Goal: Information Seeking & Learning: Find specific fact

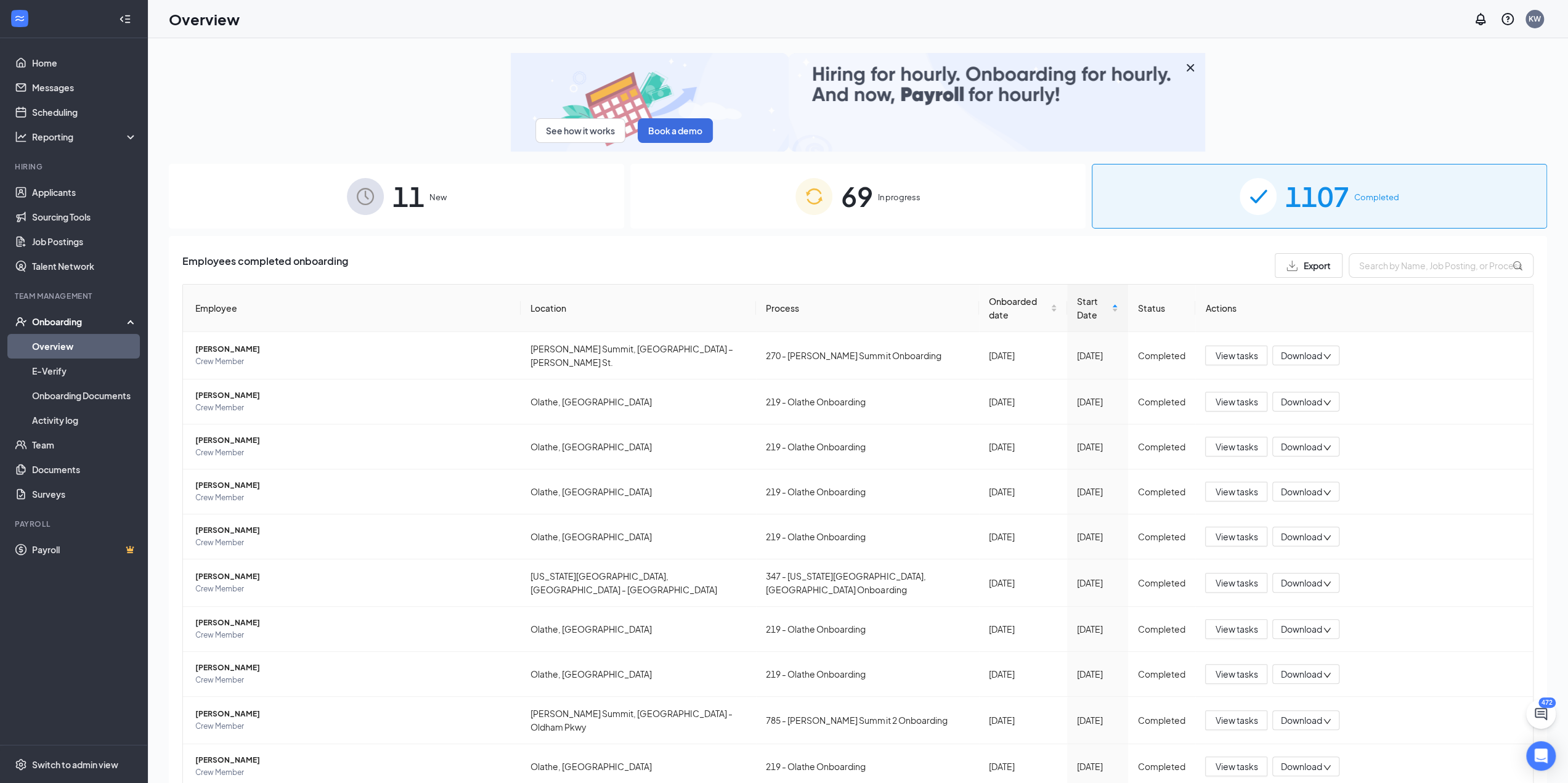
drag, startPoint x: 999, startPoint y: 220, endPoint x: 1193, endPoint y: 287, distance: 205.2
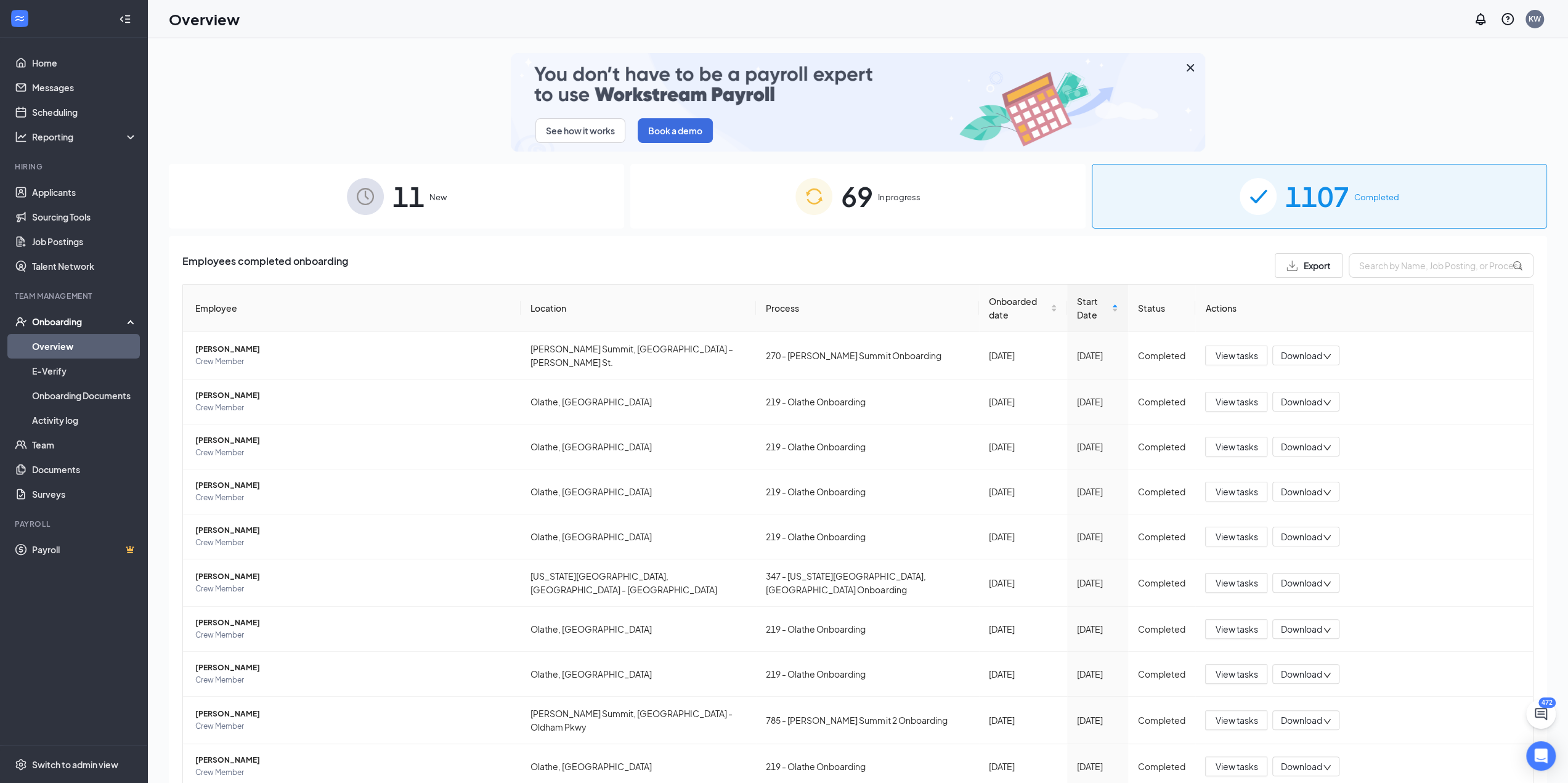
click at [999, 220] on div "69 In progress" at bounding box center [858, 196] width 455 height 64
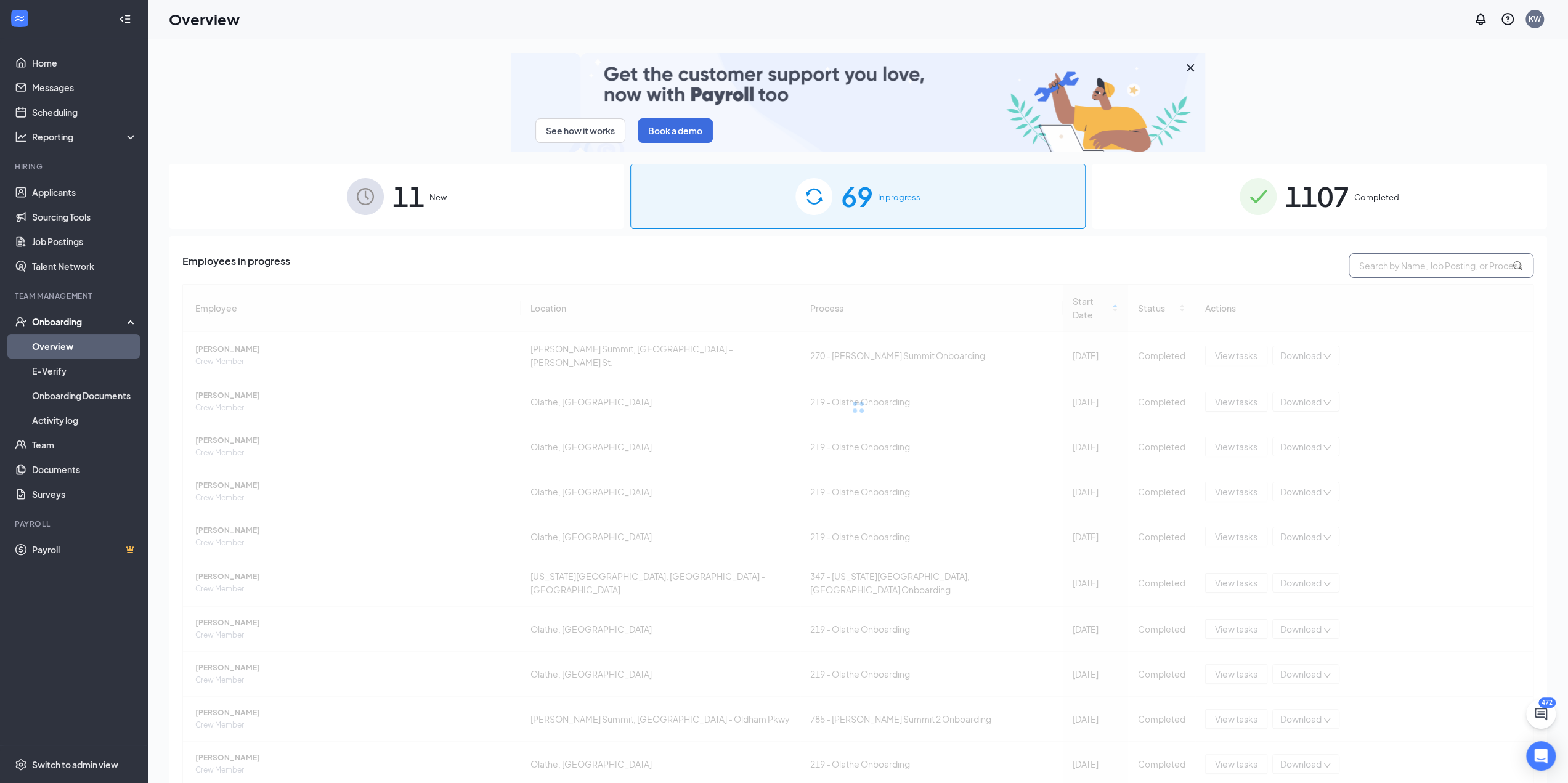
click at [1418, 268] on input "text" at bounding box center [1441, 265] width 185 height 25
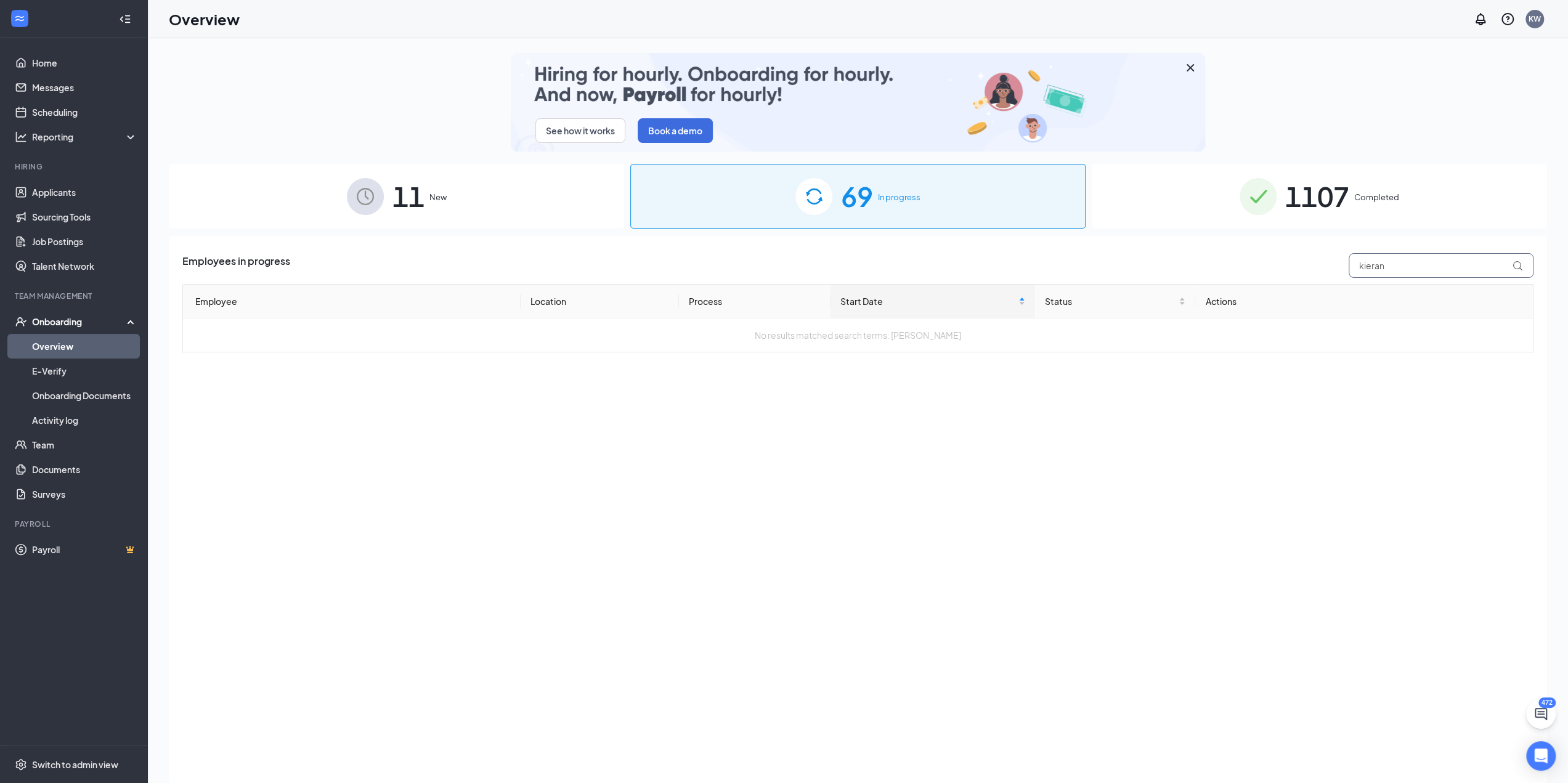
type input "kieran"
click at [1363, 173] on div "1107 Completed" at bounding box center [1320, 196] width 455 height 64
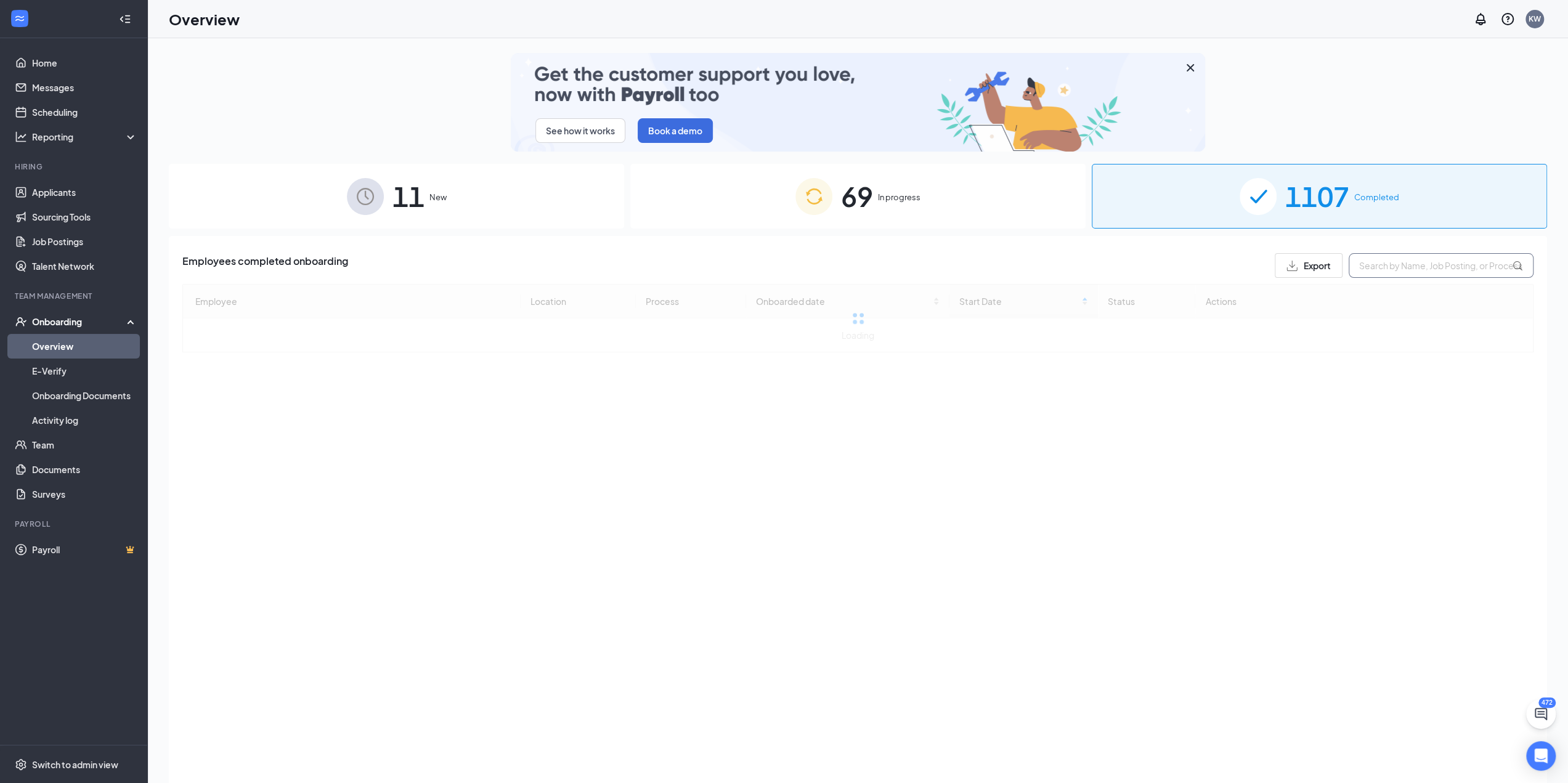
click at [1417, 255] on input "text" at bounding box center [1441, 265] width 185 height 25
type input "kieran"
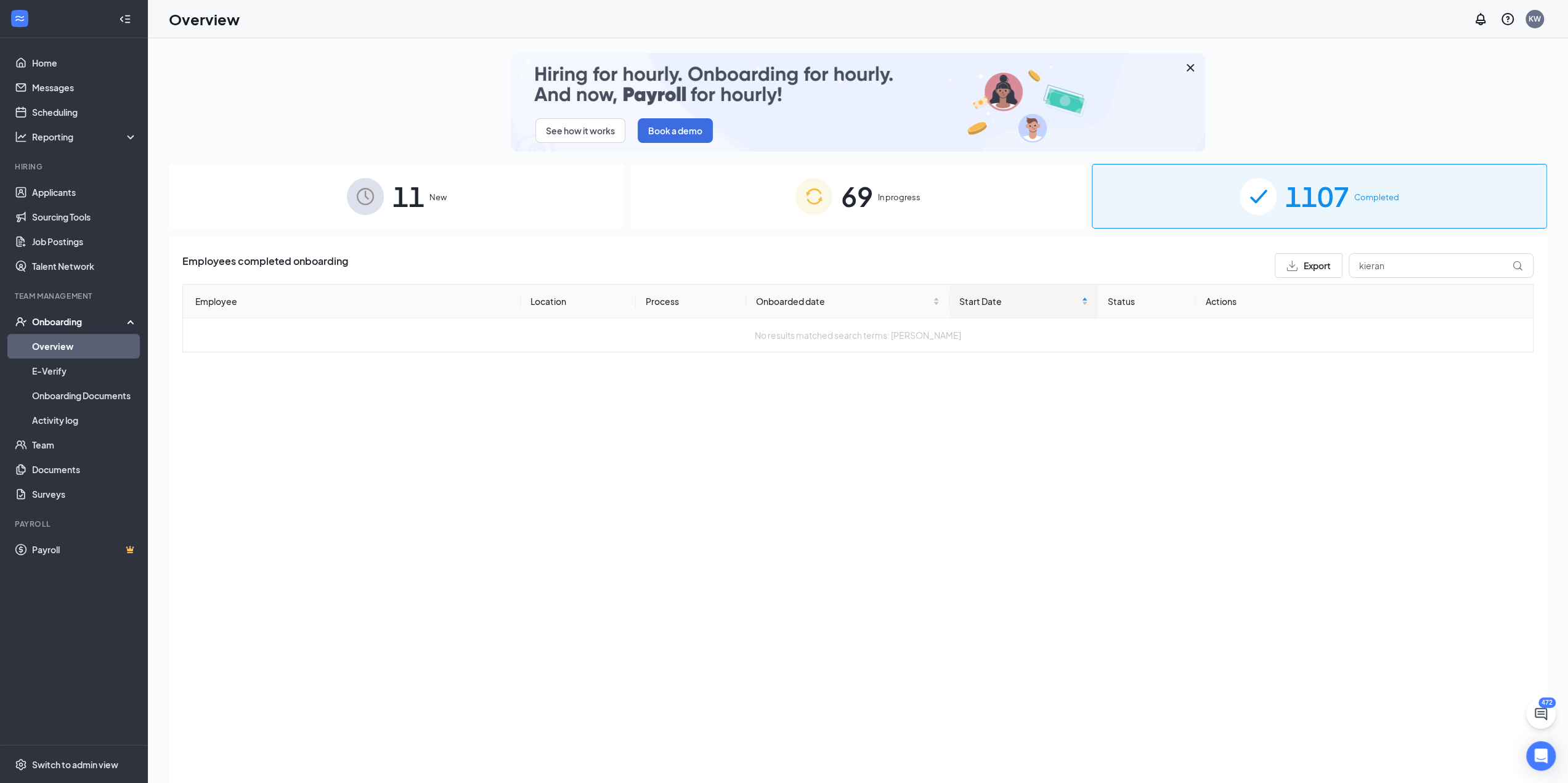
click at [464, 225] on div "11 New" at bounding box center [396, 196] width 455 height 64
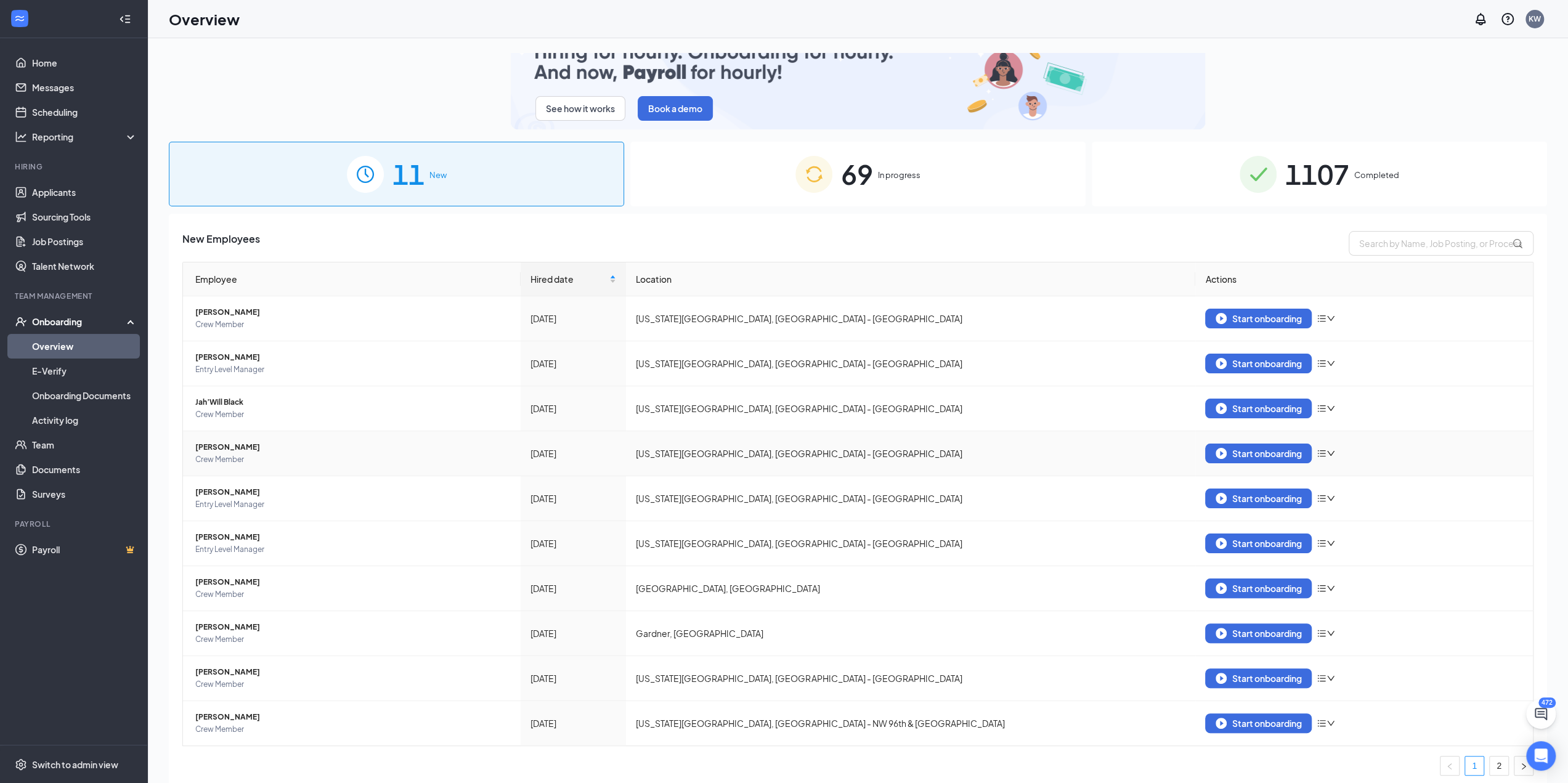
scroll to position [25, 0]
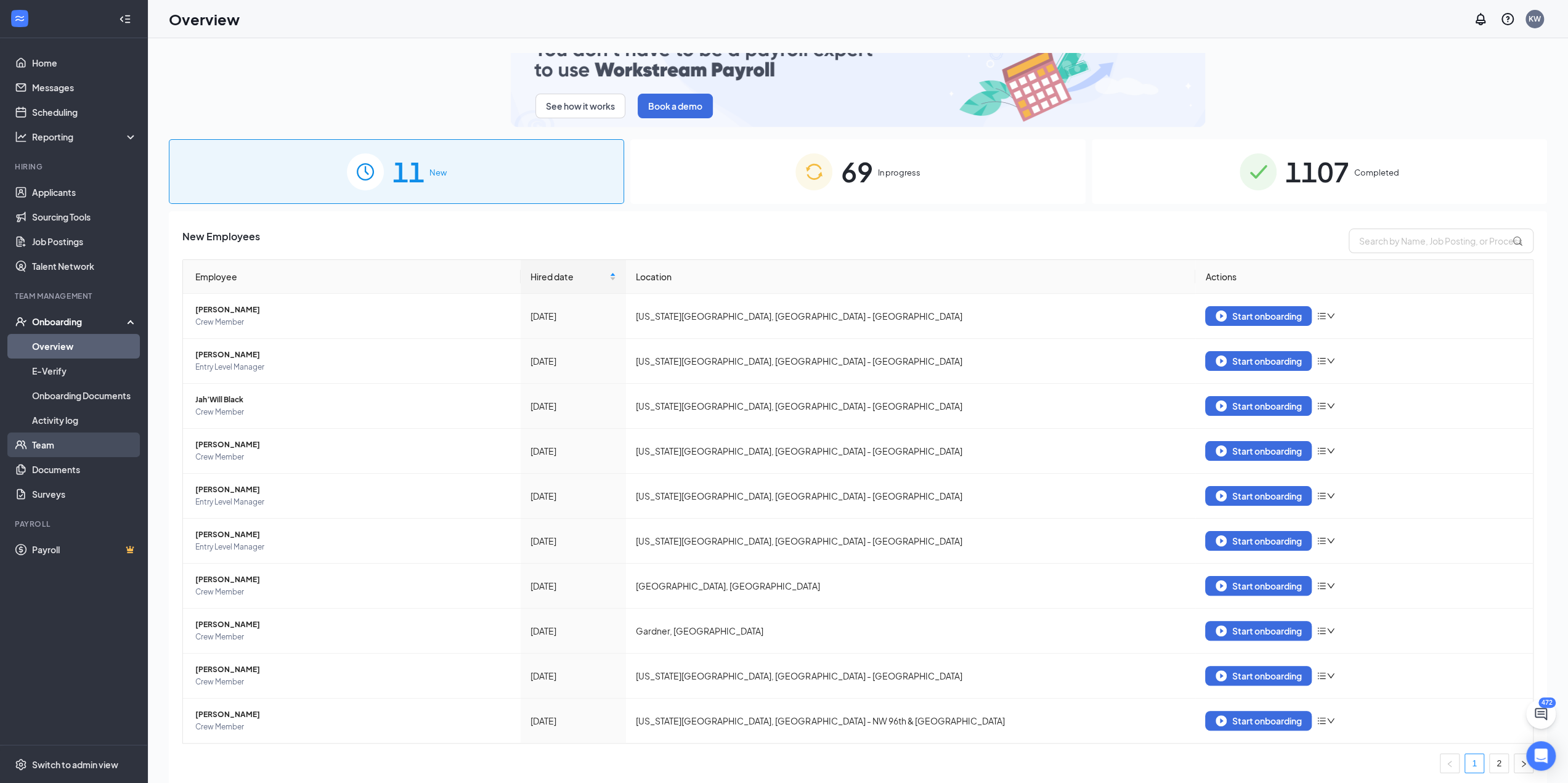
click at [55, 449] on link "Team" at bounding box center [85, 444] width 106 height 25
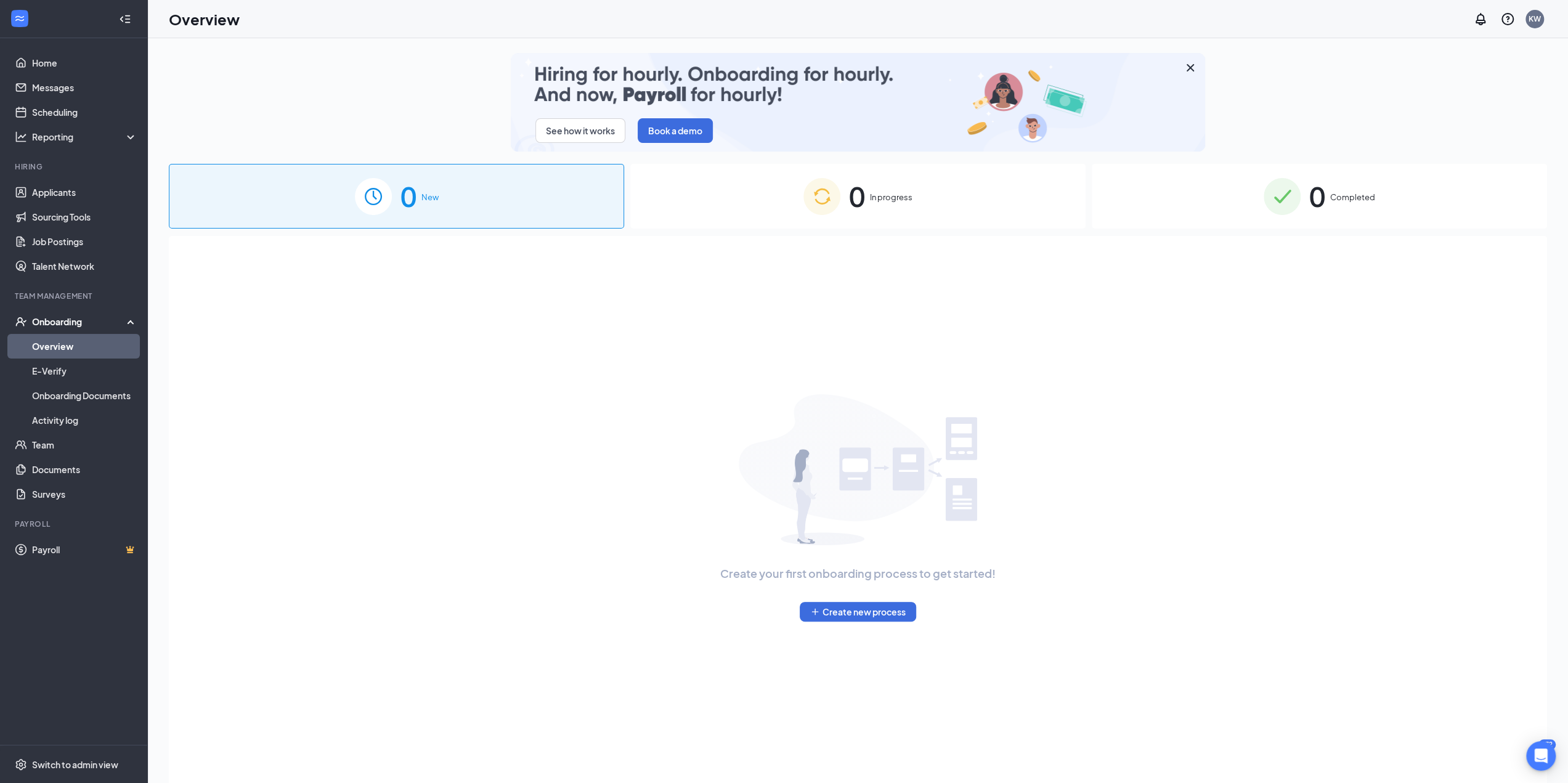
click at [1381, 215] on div "0 Completed" at bounding box center [1320, 196] width 455 height 64
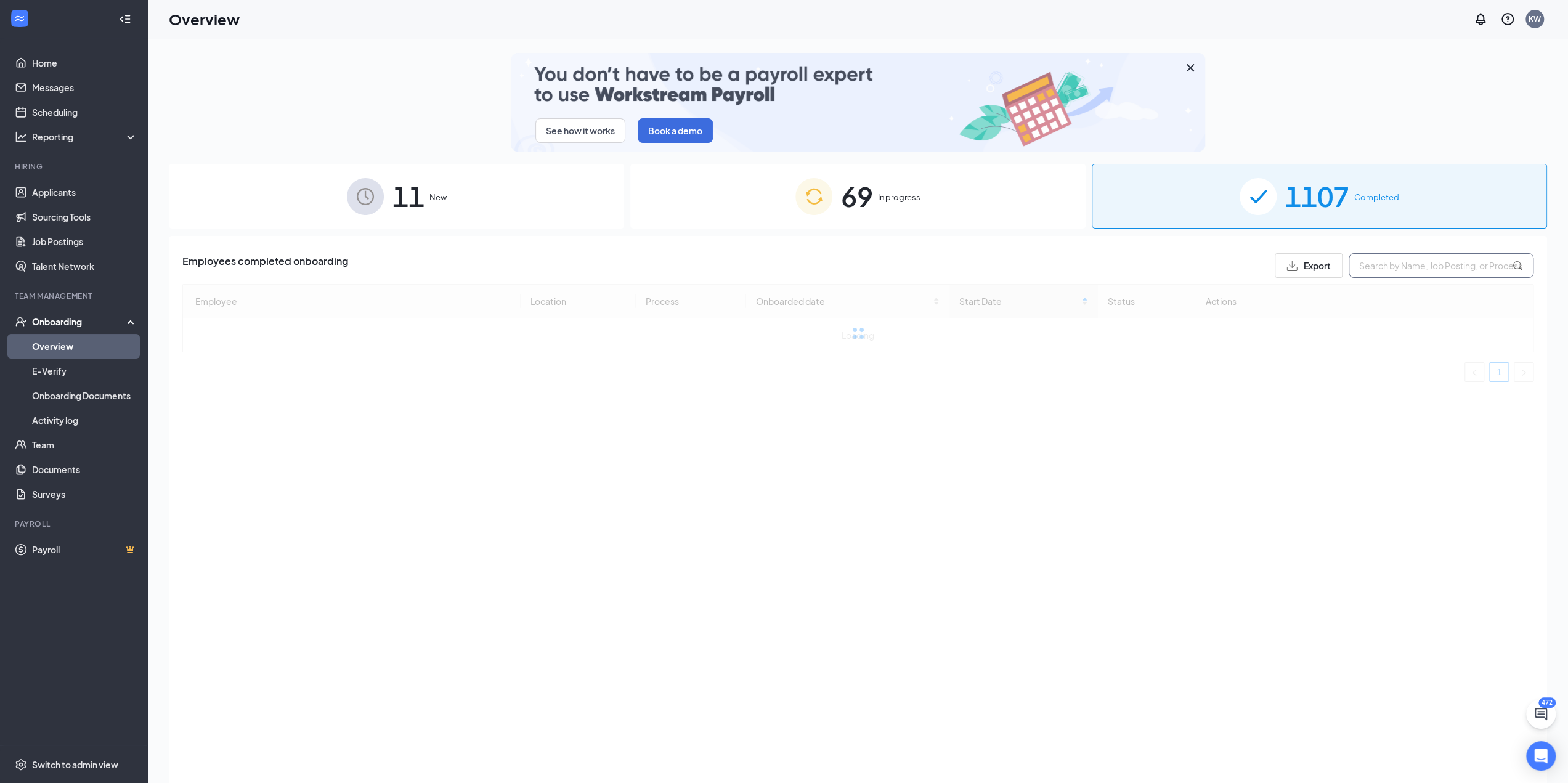
click at [1421, 275] on input "text" at bounding box center [1441, 265] width 185 height 25
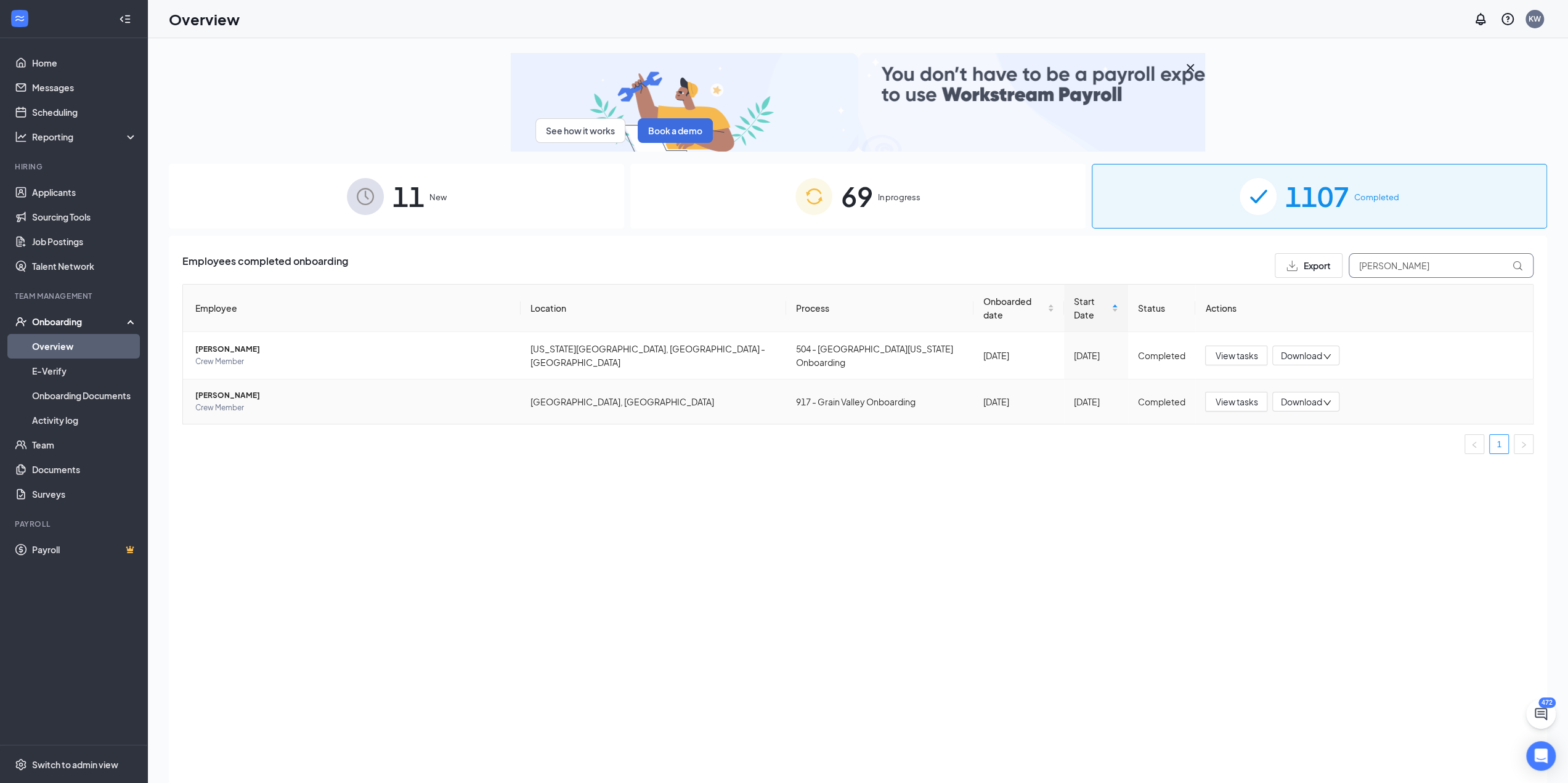
type input "[PERSON_NAME]"
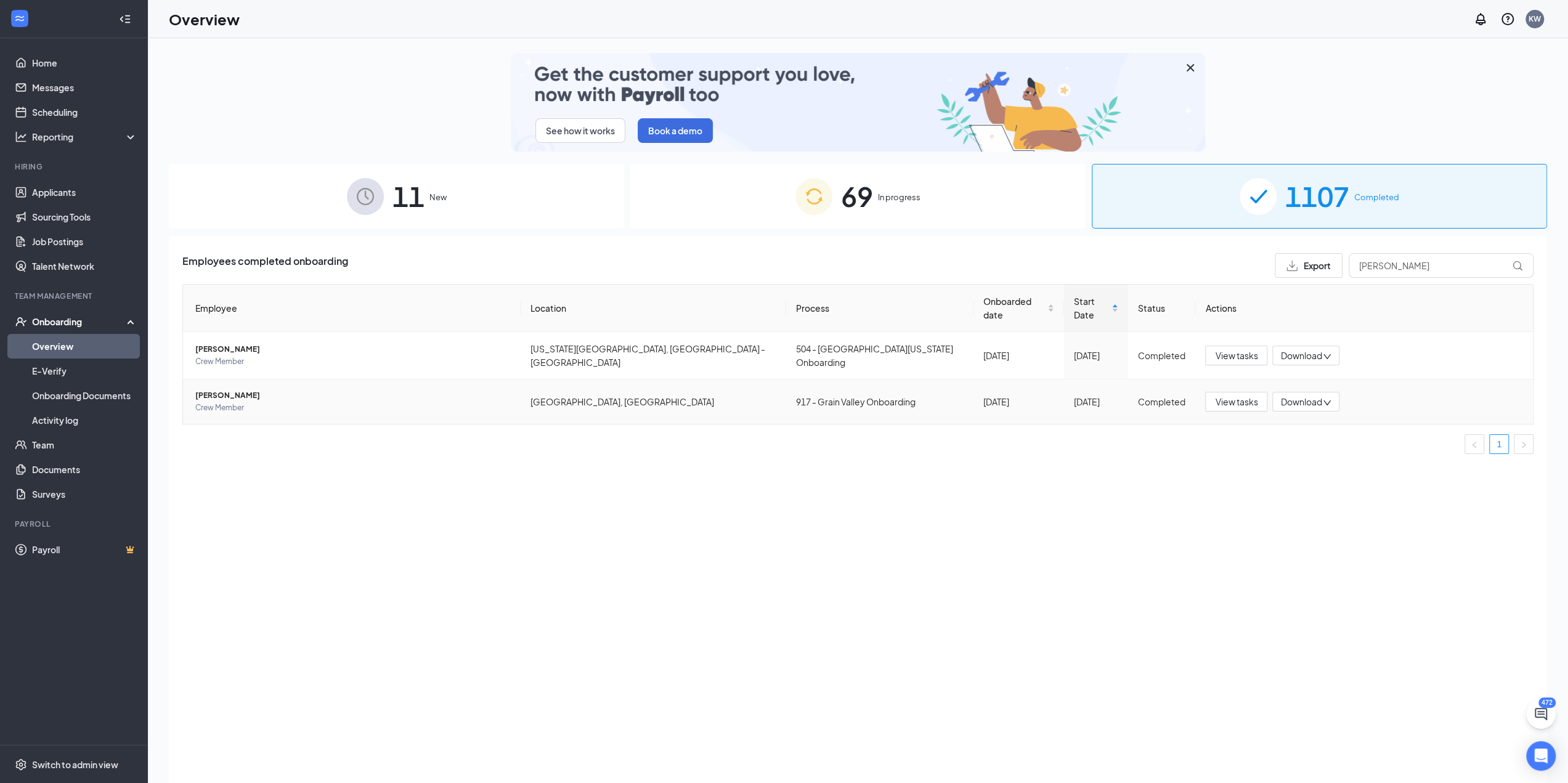
click at [221, 402] on span "Crew Member" at bounding box center [352, 408] width 316 height 12
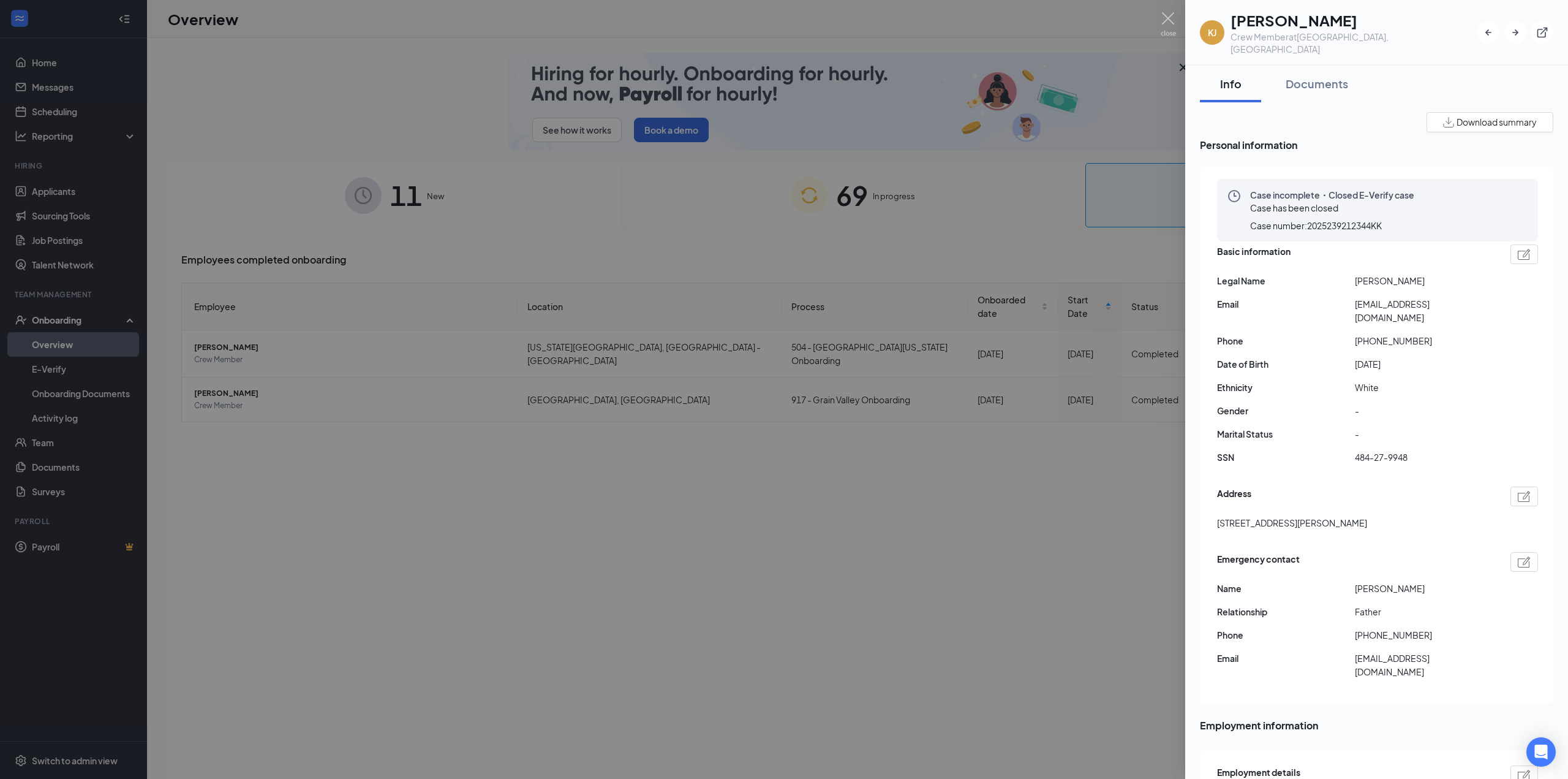
click at [1289, 76] on div "Documents" at bounding box center [1317, 83] width 62 height 16
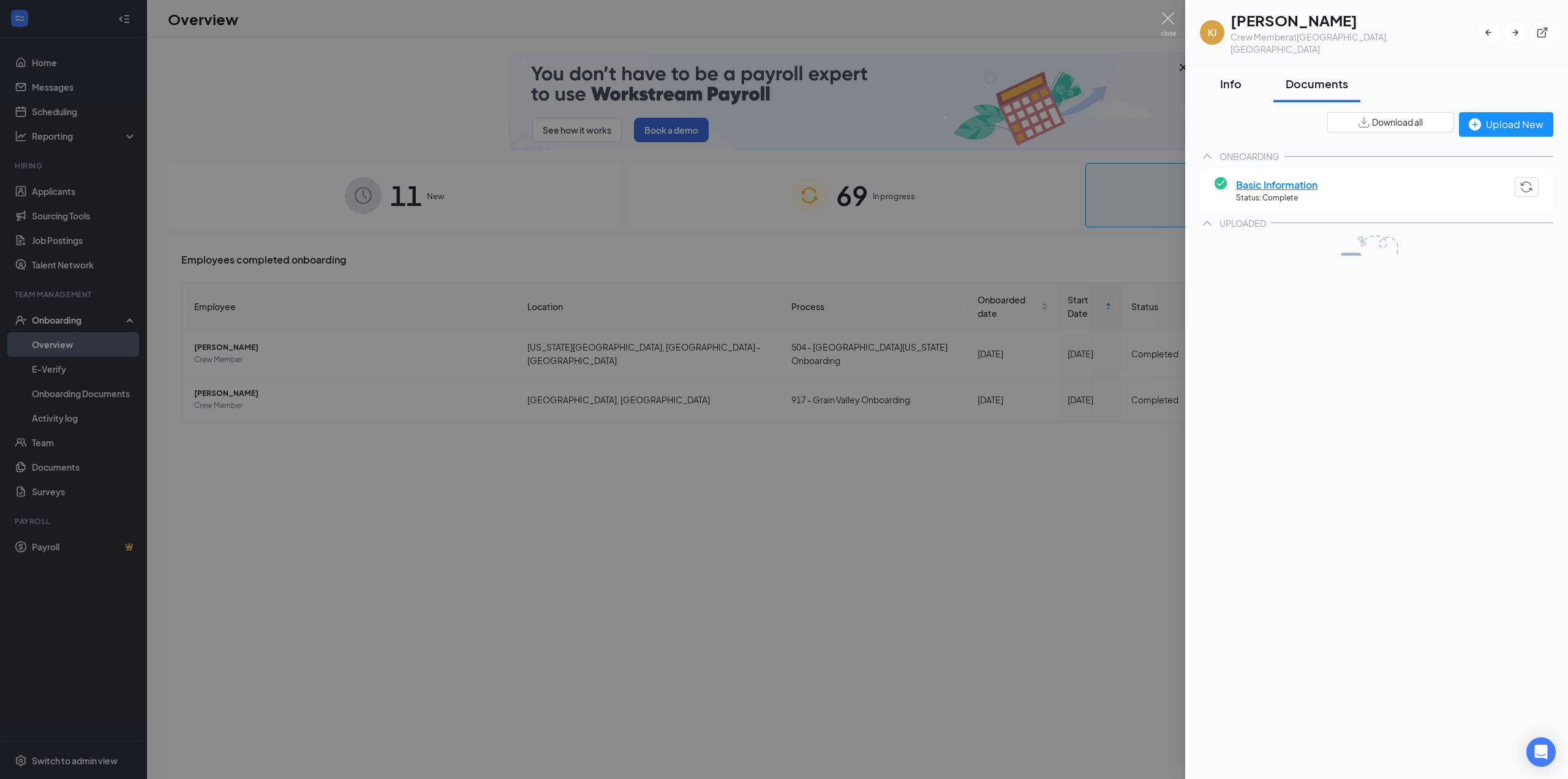
click at [1239, 76] on div "Info" at bounding box center [1230, 83] width 37 height 16
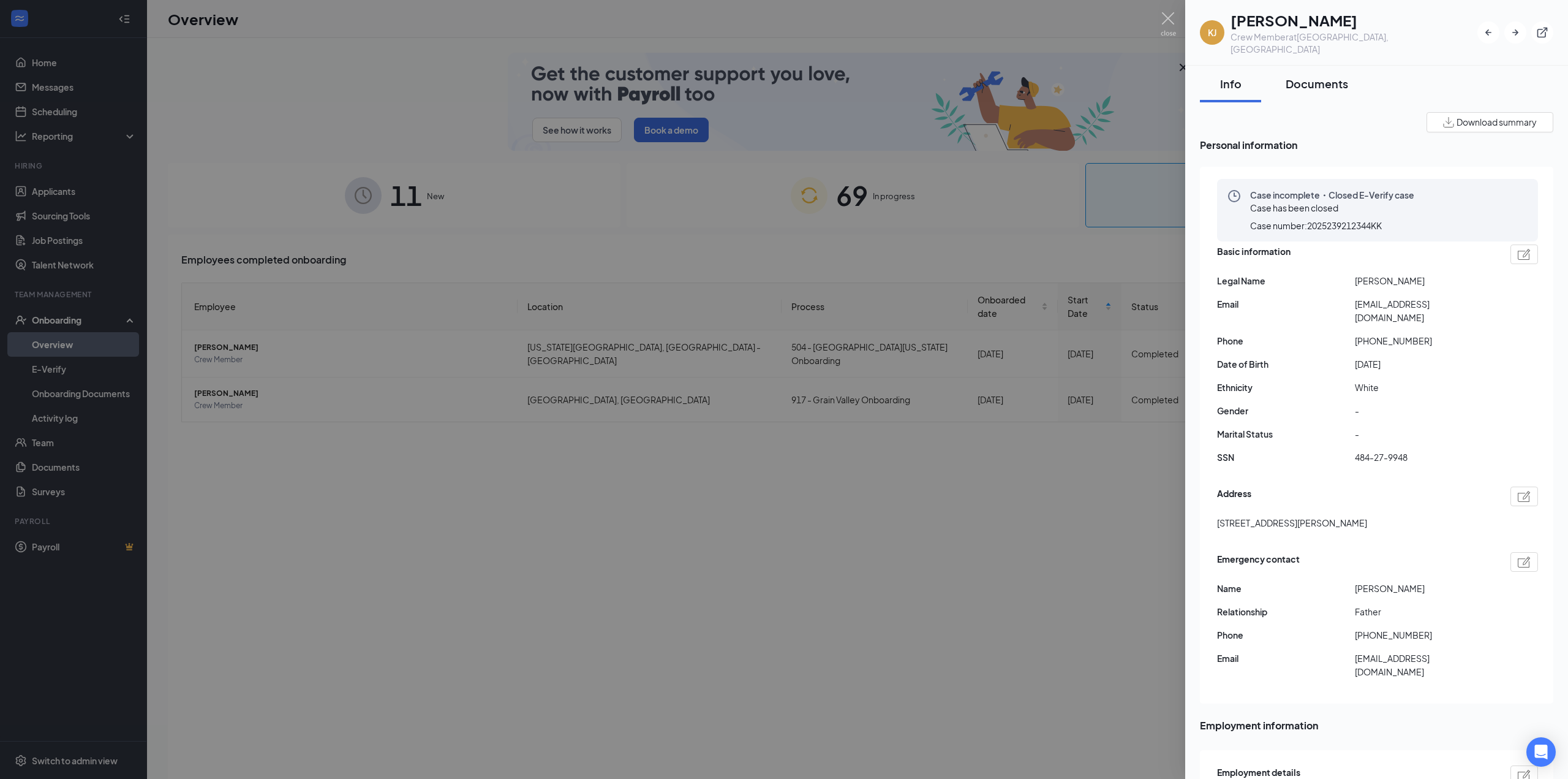
click at [1306, 76] on div "Documents" at bounding box center [1317, 83] width 62 height 16
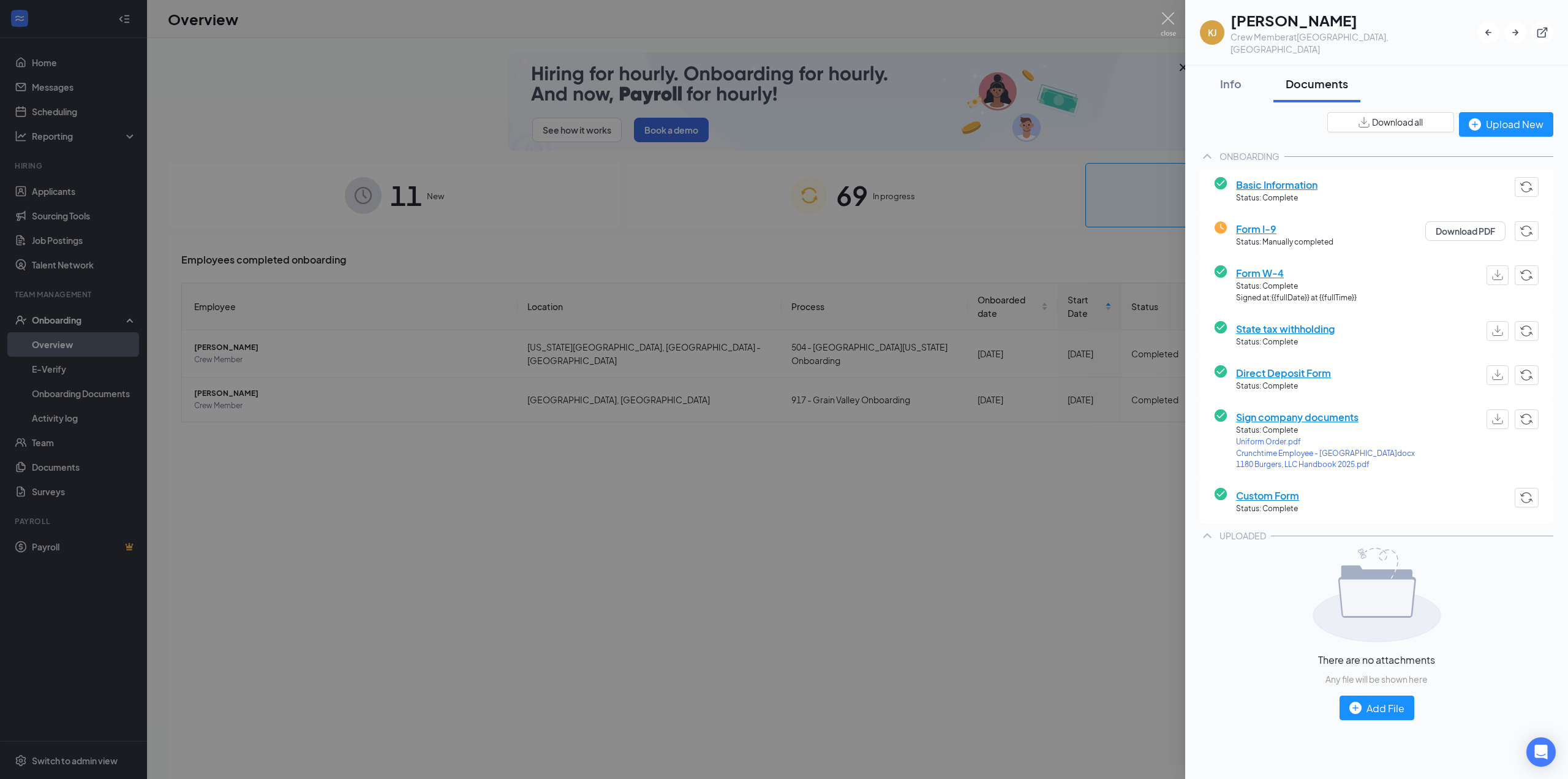
click at [1267, 222] on span "Form I-9" at bounding box center [1284, 229] width 97 height 16
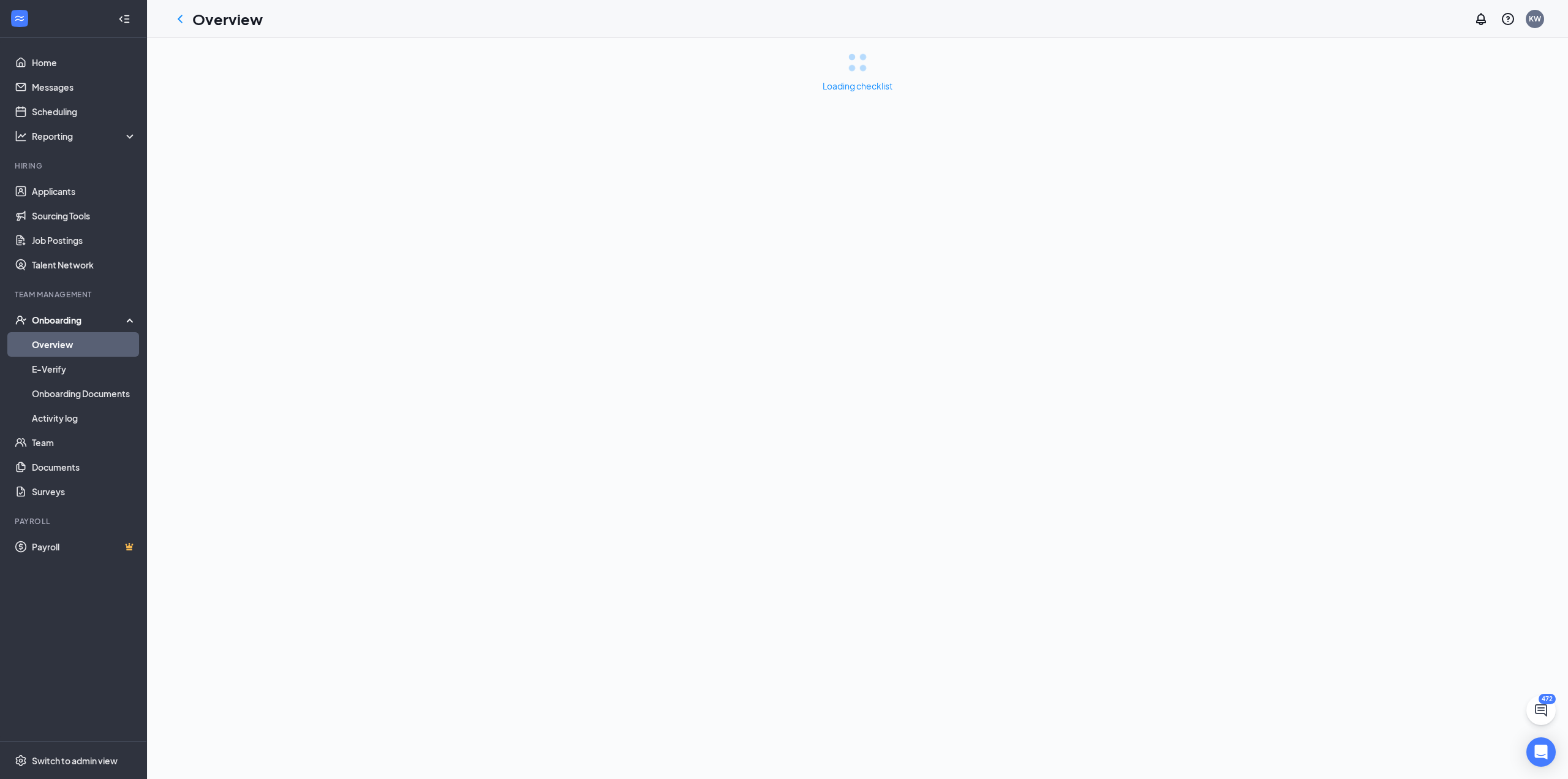
click at [1272, 216] on div "Loading checklist" at bounding box center [858, 409] width 1422 height 741
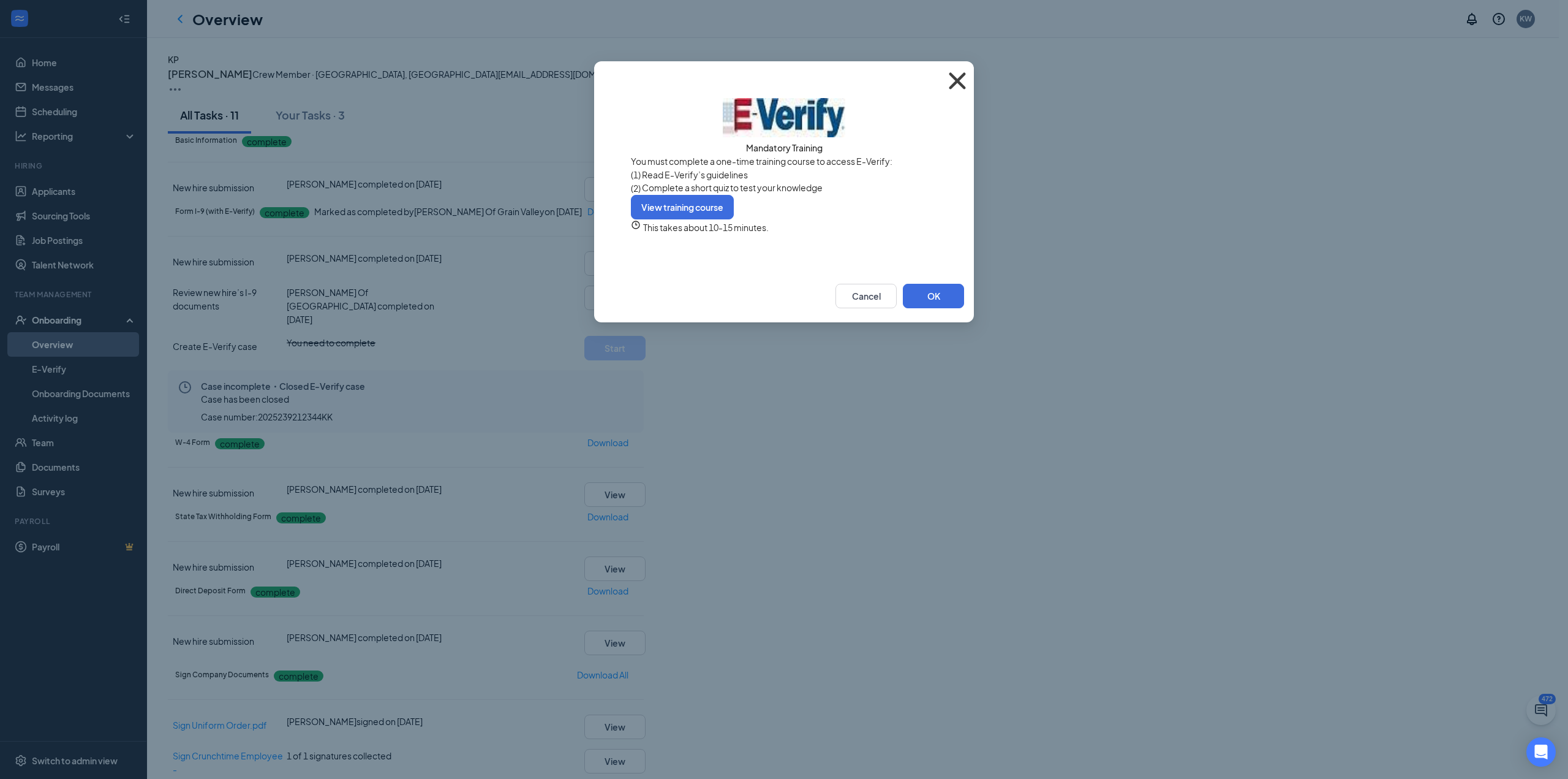
click at [961, 82] on icon "Cross" at bounding box center [958, 81] width 33 height 33
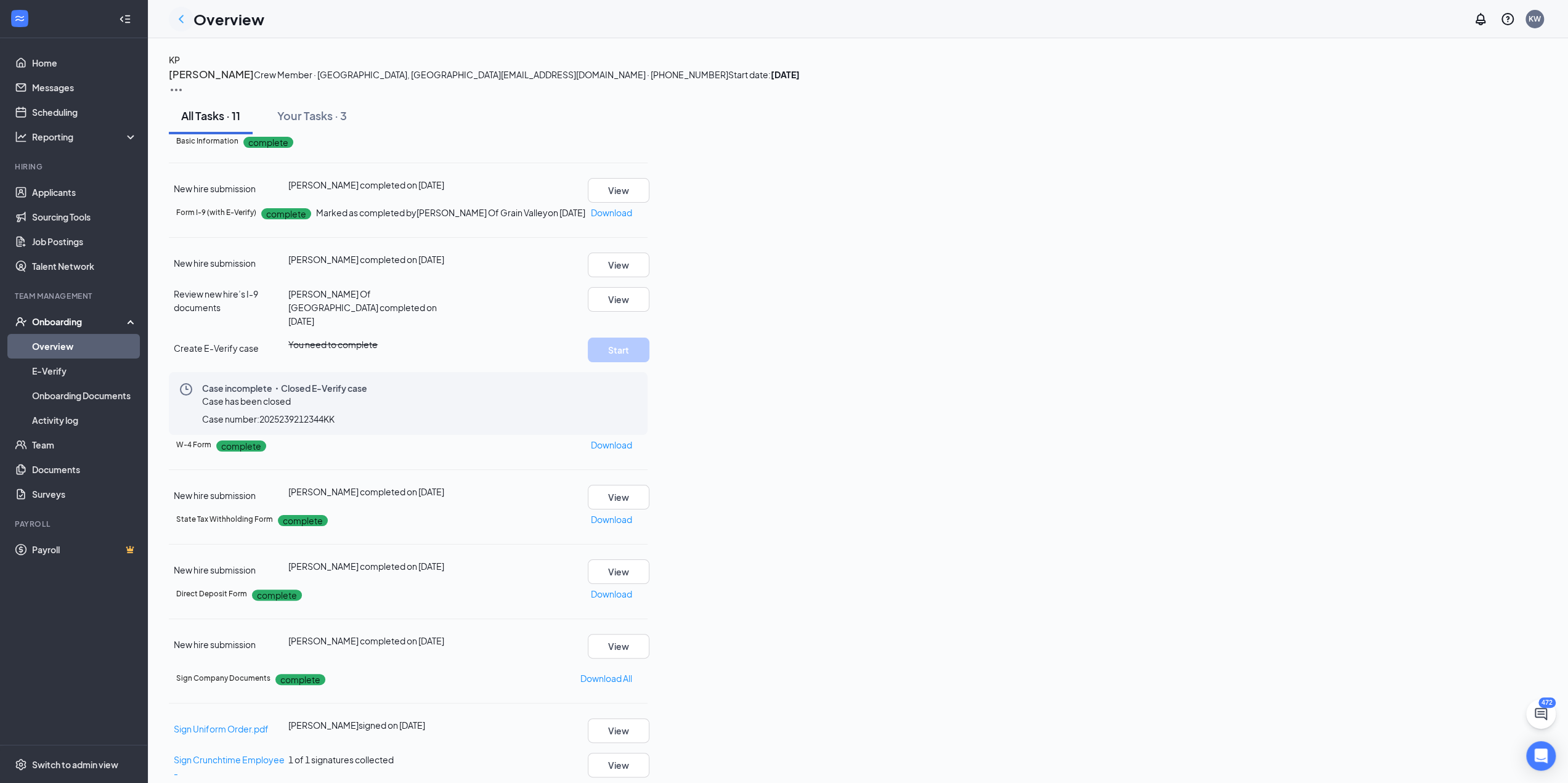
click at [180, 19] on icon "ChevronLeft" at bounding box center [180, 18] width 5 height 8
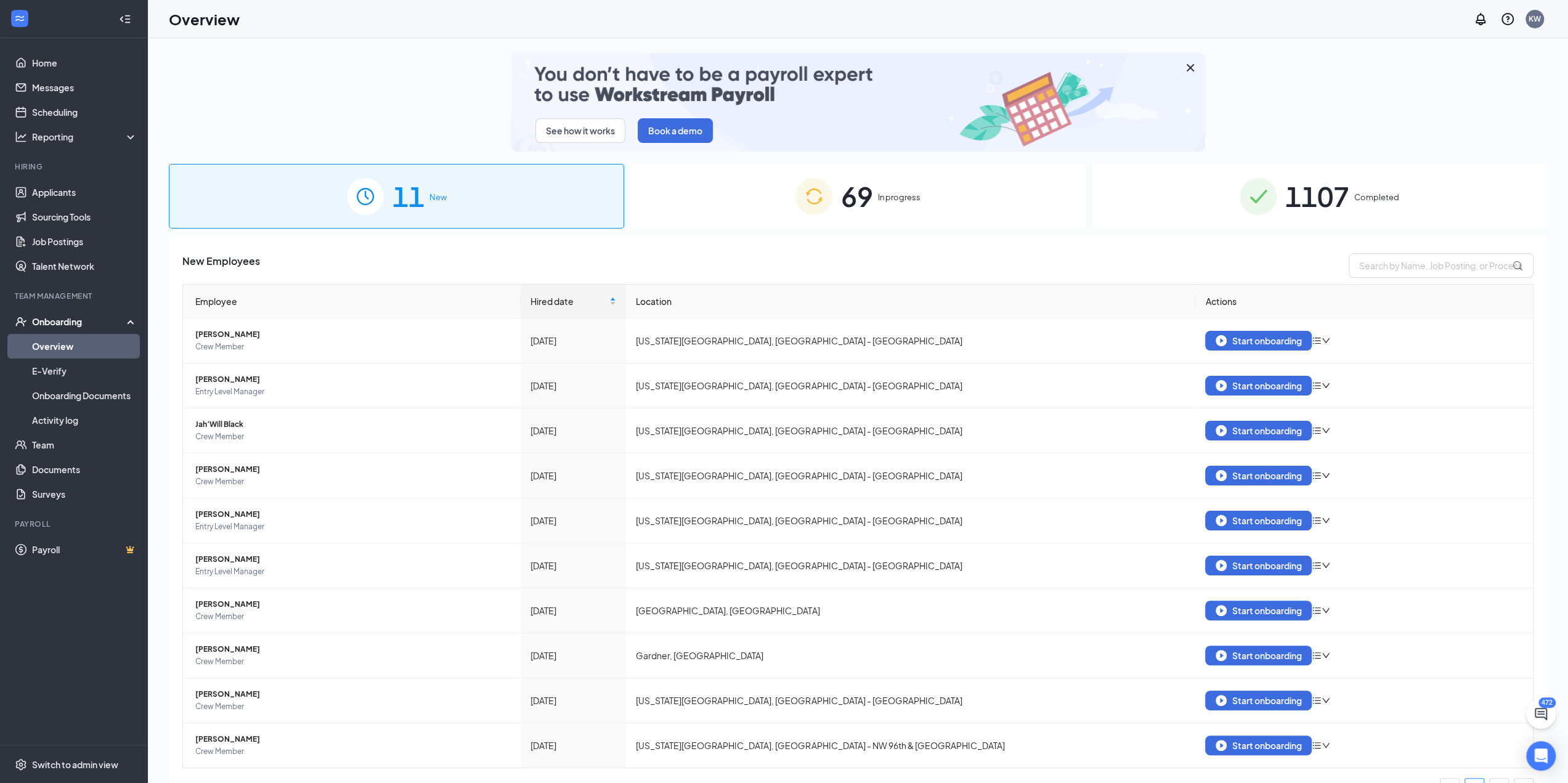
drag, startPoint x: 1292, startPoint y: 190, endPoint x: 1333, endPoint y: 247, distance: 70.2
click at [1294, 193] on span "1107" at bounding box center [1318, 196] width 64 height 42
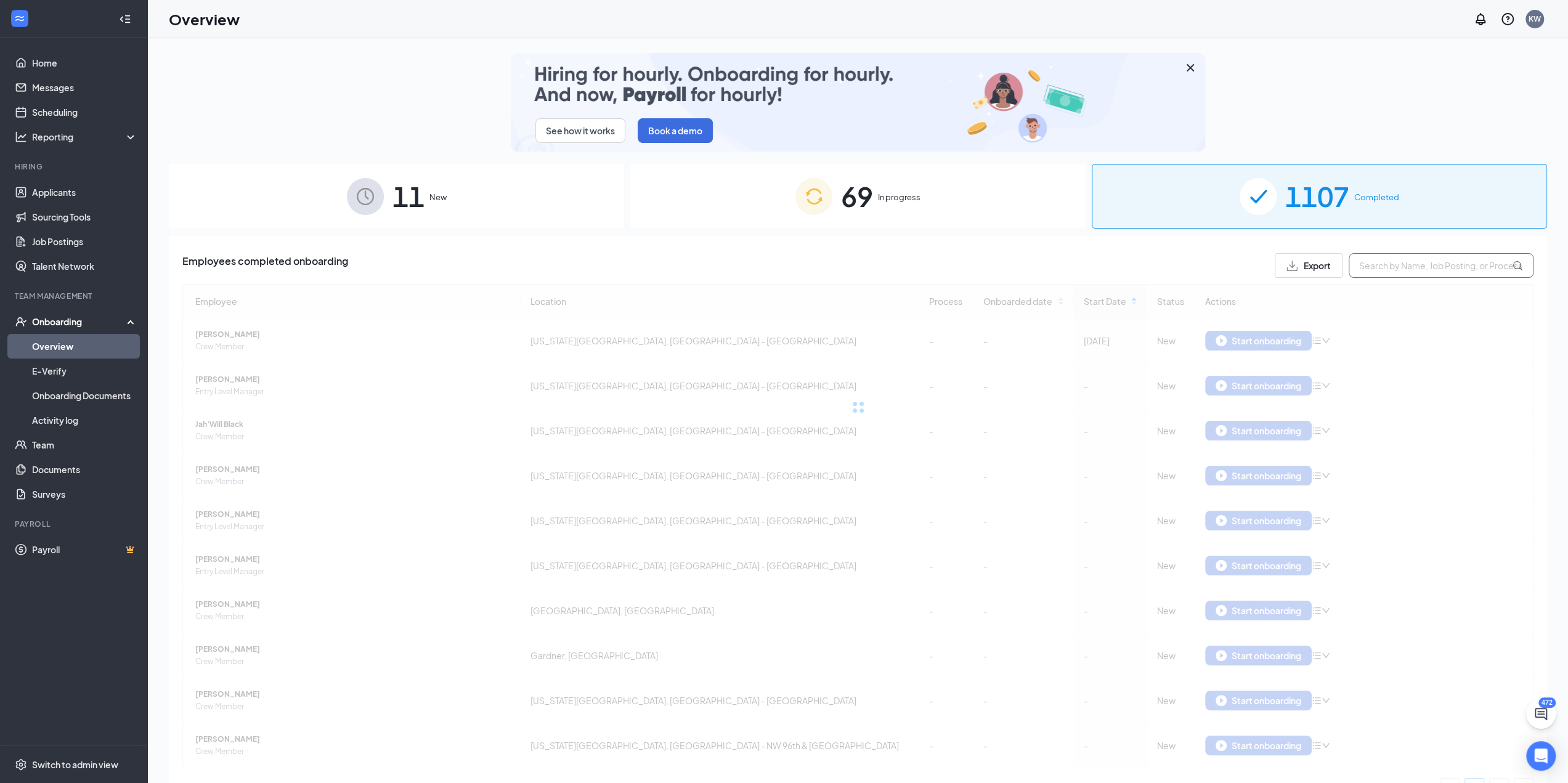
click at [1381, 264] on input "text" at bounding box center [1441, 265] width 185 height 25
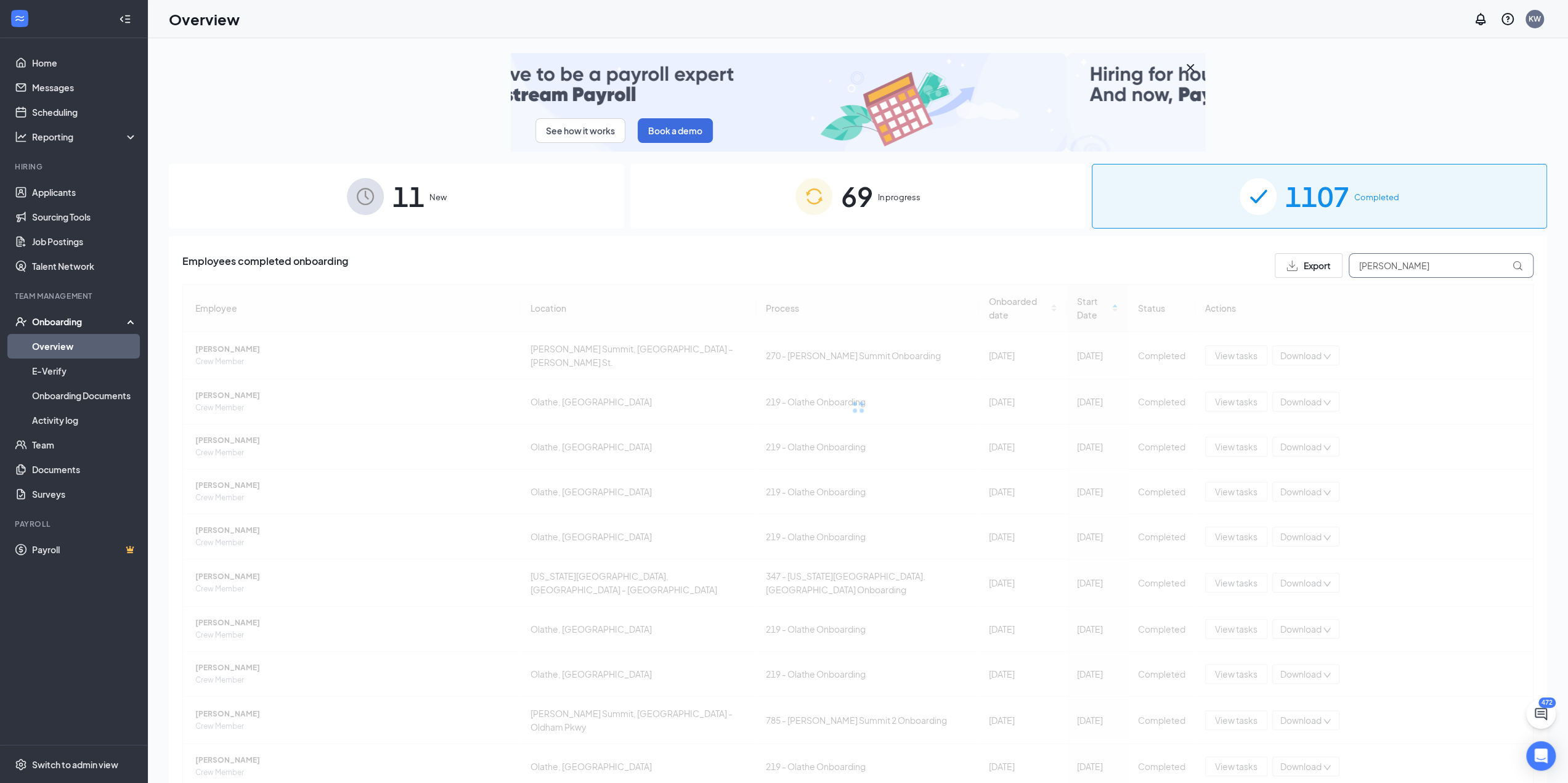
type input "[PERSON_NAME]"
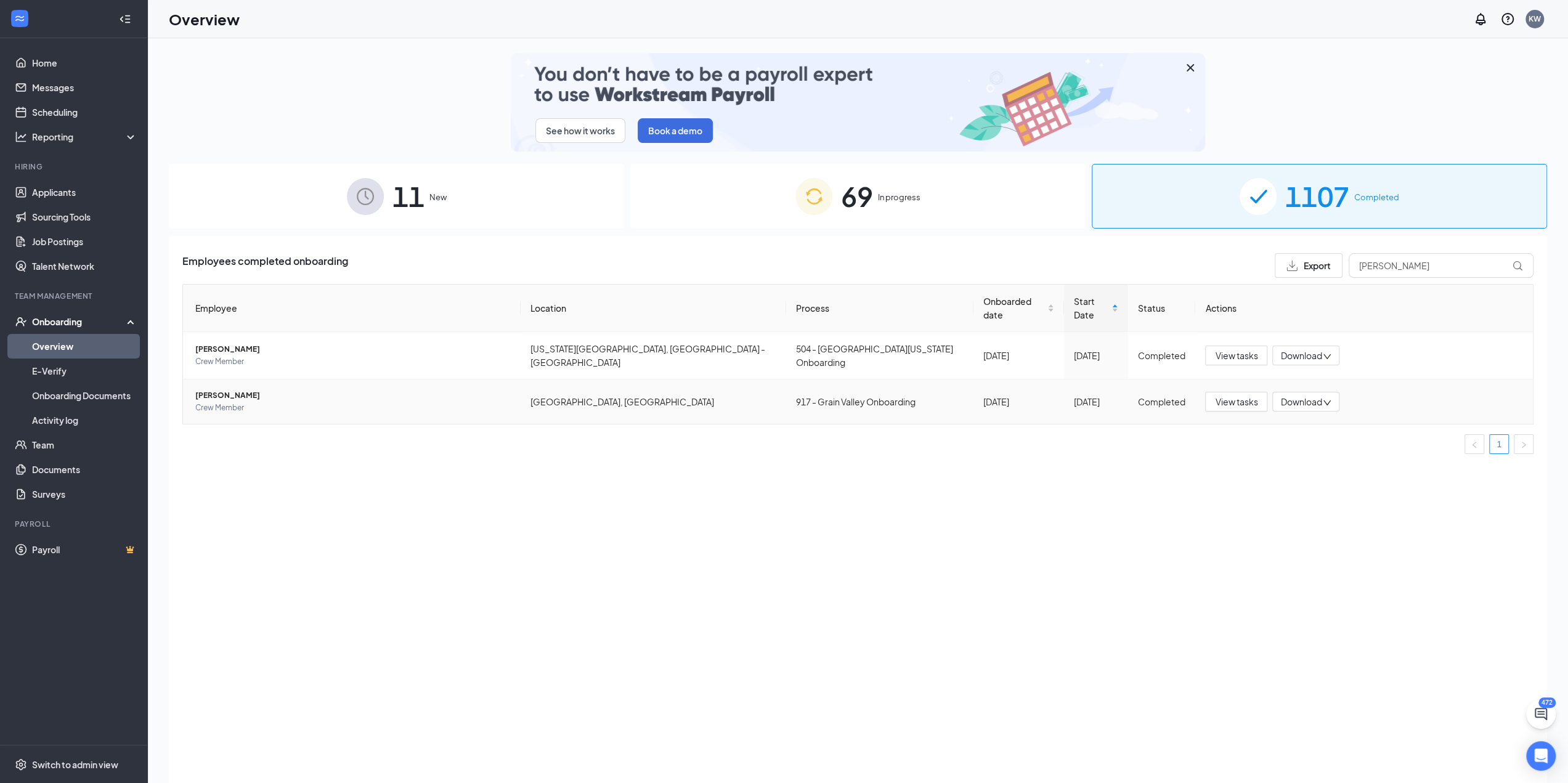
click at [234, 389] on span "[PERSON_NAME]" at bounding box center [352, 395] width 316 height 12
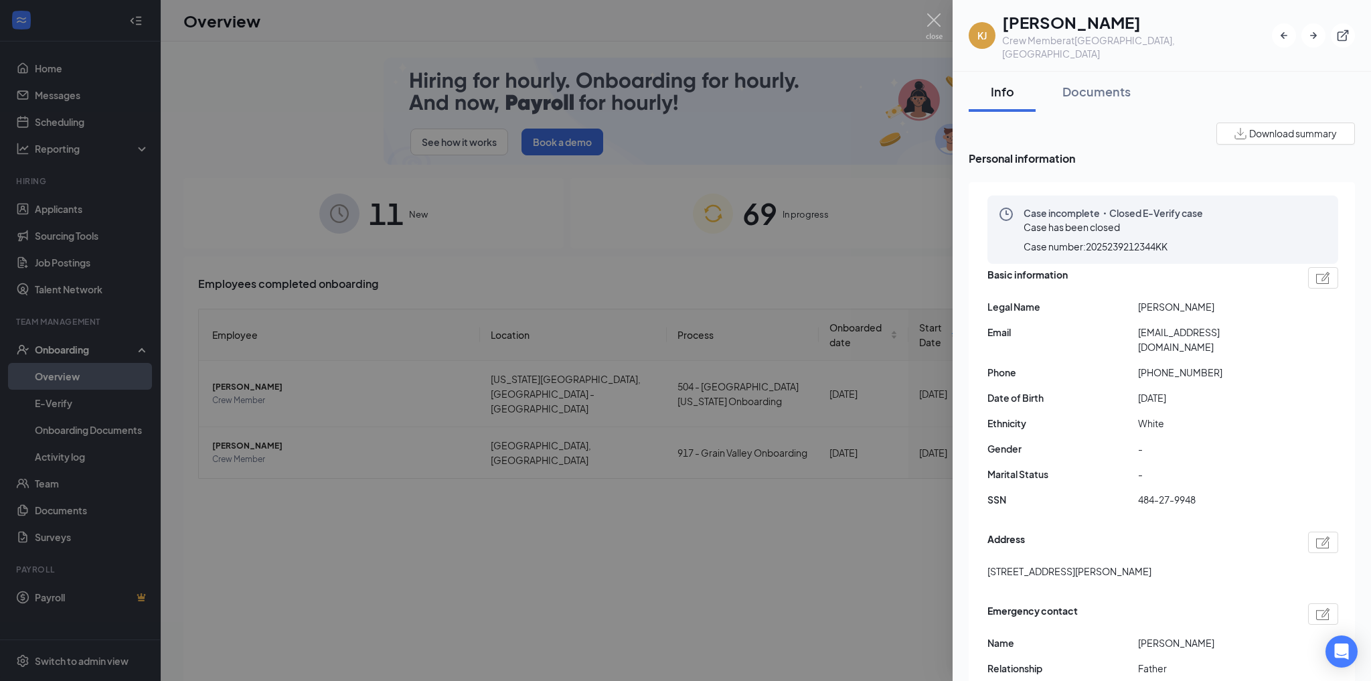
click at [1190, 328] on div "Basic information Legal Name [PERSON_NAME] Email [EMAIL_ADDRESS][DOMAIN_NAME] P…" at bounding box center [1163, 391] width 351 height 254
drag, startPoint x: 1149, startPoint y: 344, endPoint x: 1209, endPoint y: 346, distance: 60.3
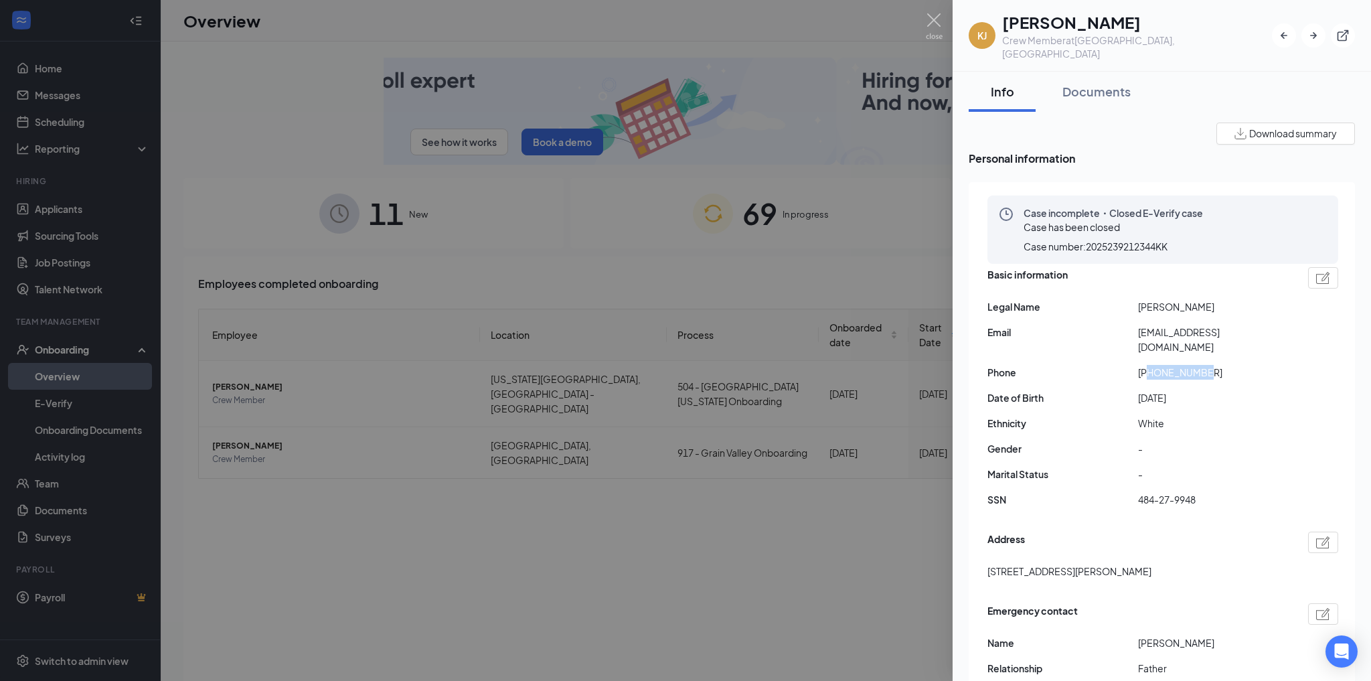
click at [1209, 365] on span "[PHONE_NUMBER]" at bounding box center [1213, 372] width 151 height 15
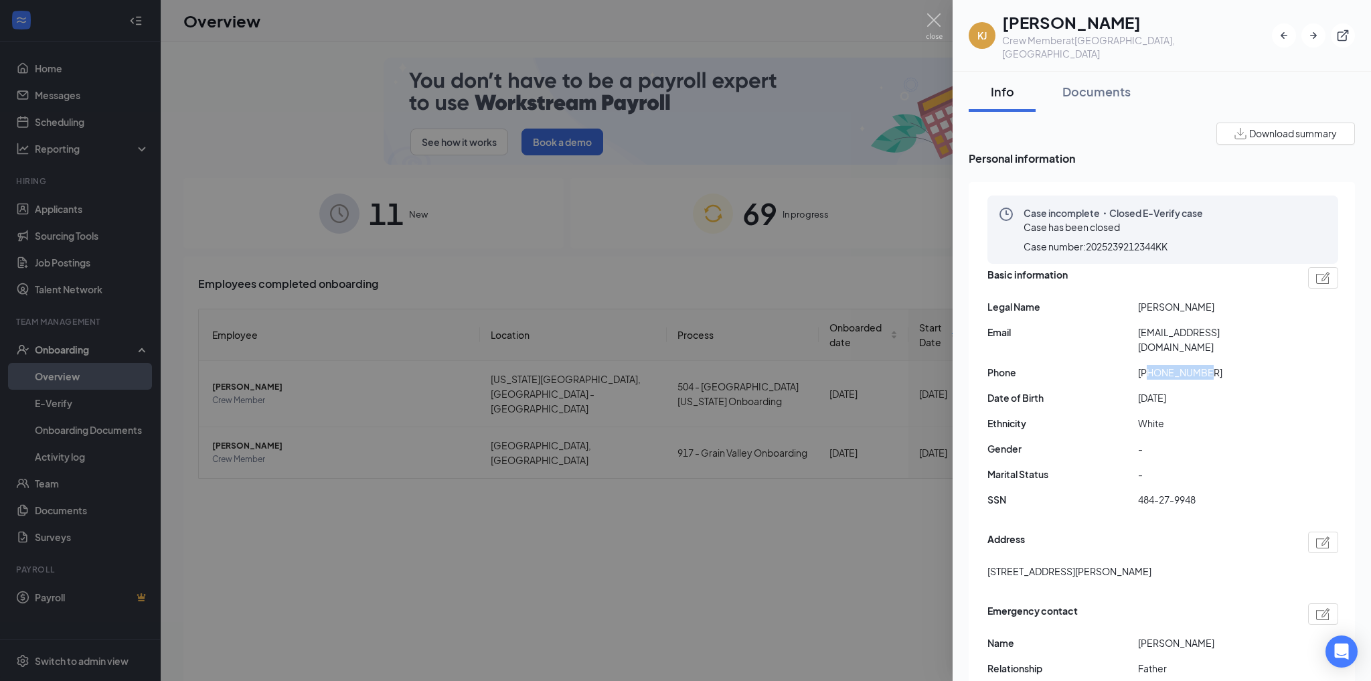
copy span "8166089252"
click at [1236, 325] on span "[EMAIL_ADDRESS][DOMAIN_NAME]" at bounding box center [1213, 339] width 151 height 29
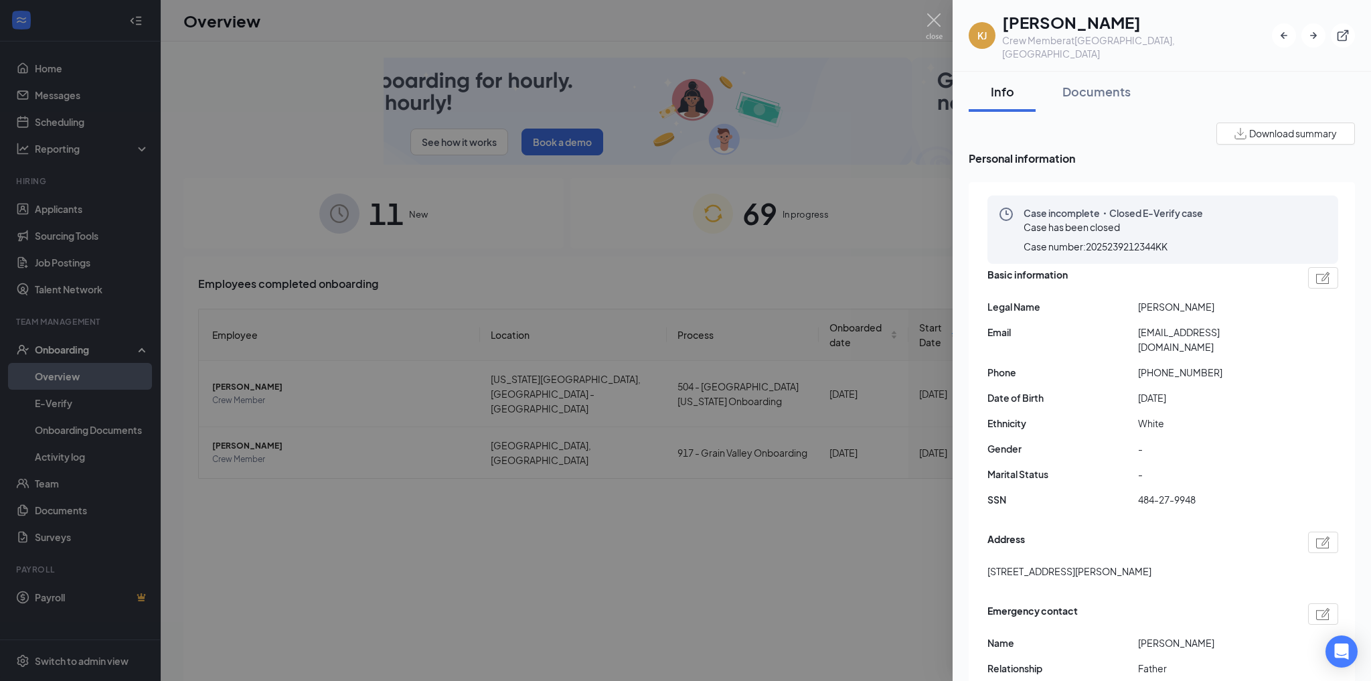
click at [1238, 325] on span "[EMAIL_ADDRESS][DOMAIN_NAME]" at bounding box center [1213, 339] width 151 height 29
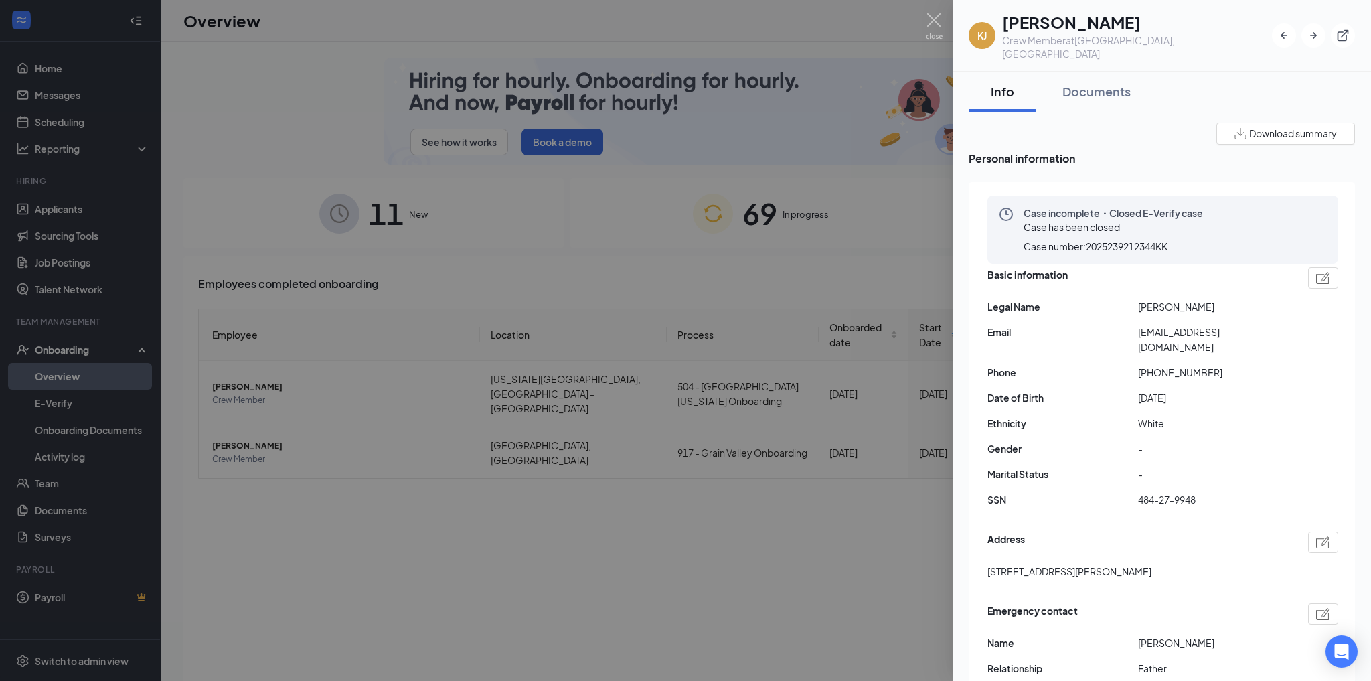
click at [1238, 325] on span "[EMAIL_ADDRESS][DOMAIN_NAME]" at bounding box center [1213, 339] width 151 height 29
copy span "[EMAIL_ADDRESS][DOMAIN_NAME]"
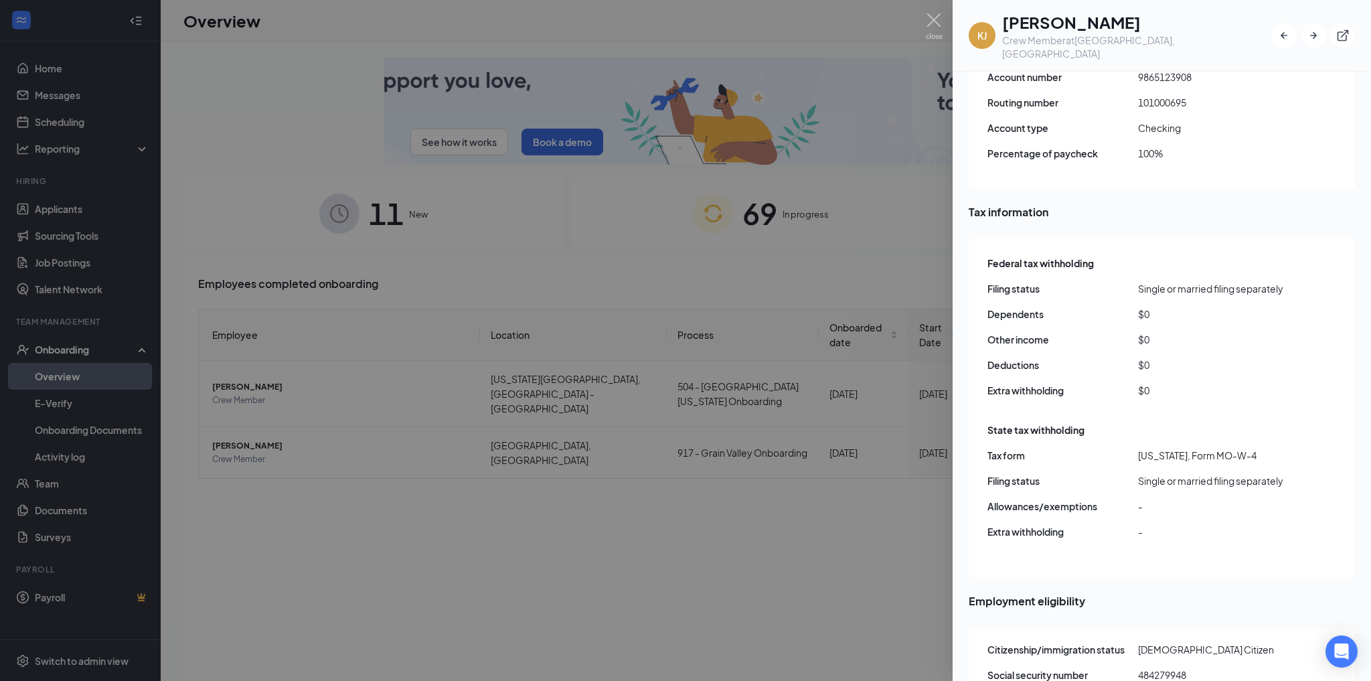
scroll to position [964, 0]
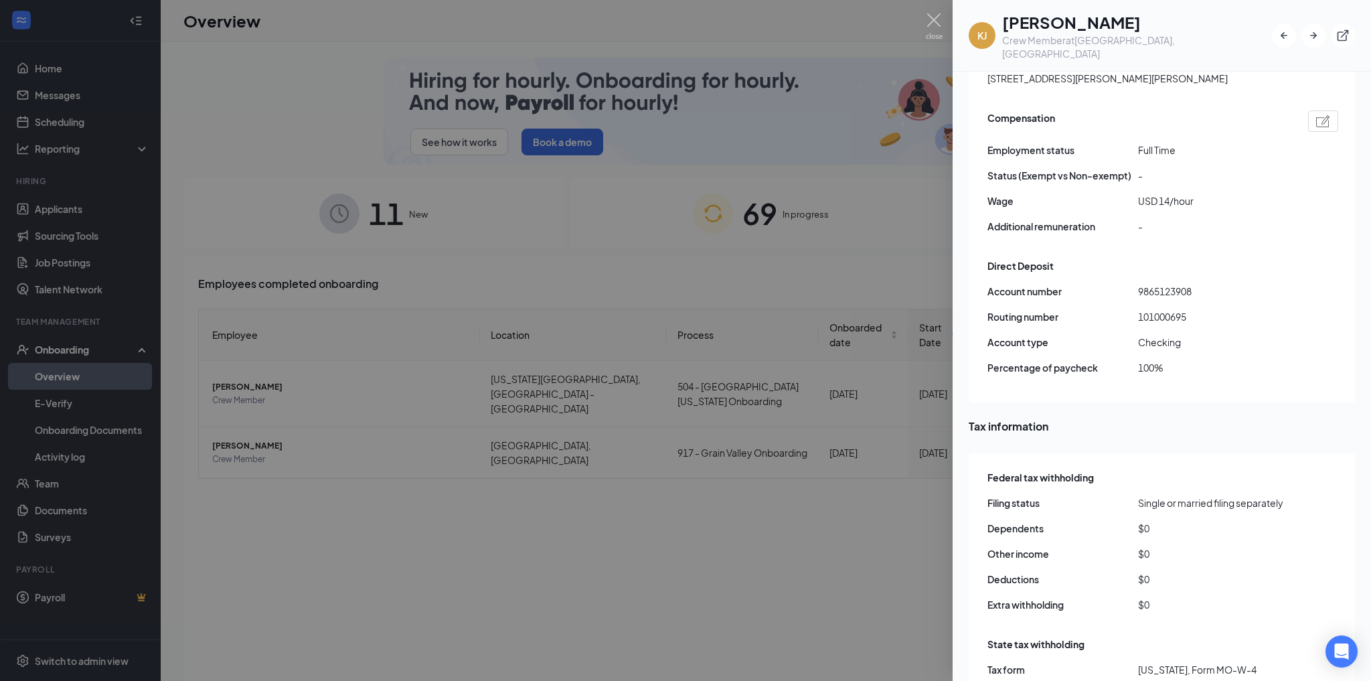
click at [1174, 309] on span "101000695" at bounding box center [1213, 316] width 151 height 15
copy span "101000695"
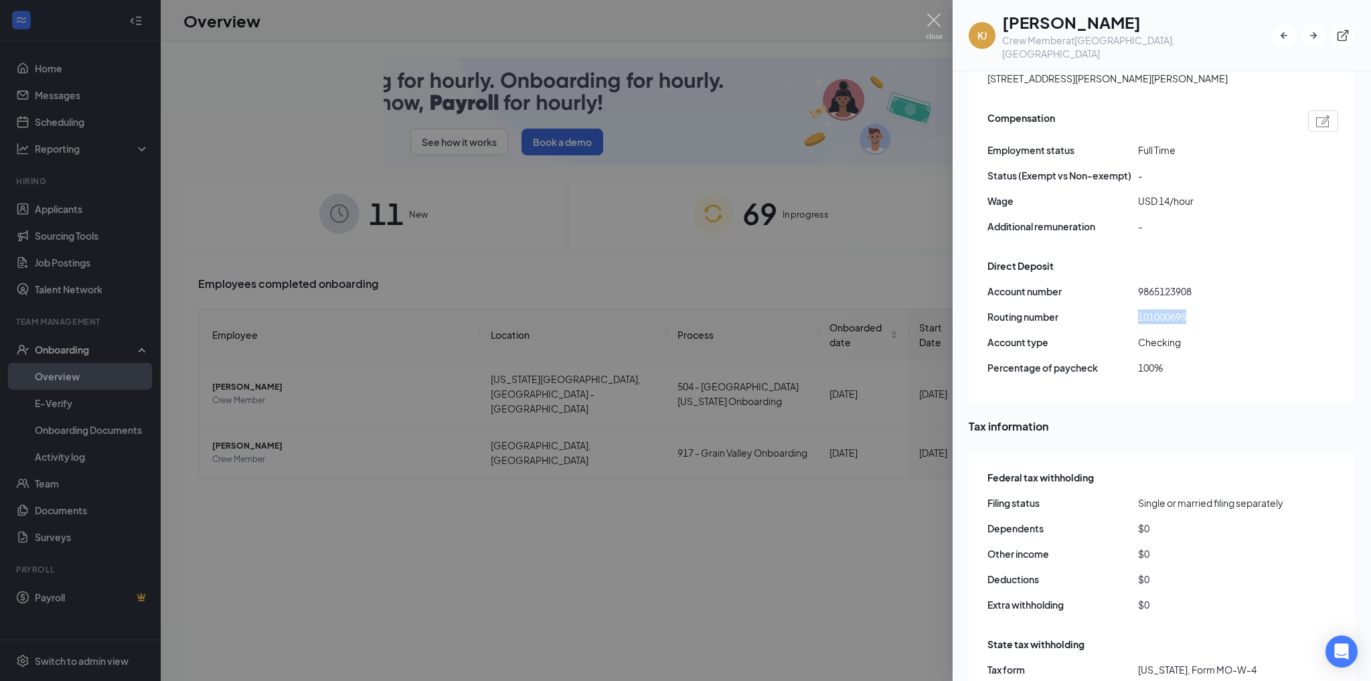
click at [1169, 284] on span "9865123908" at bounding box center [1213, 291] width 151 height 15
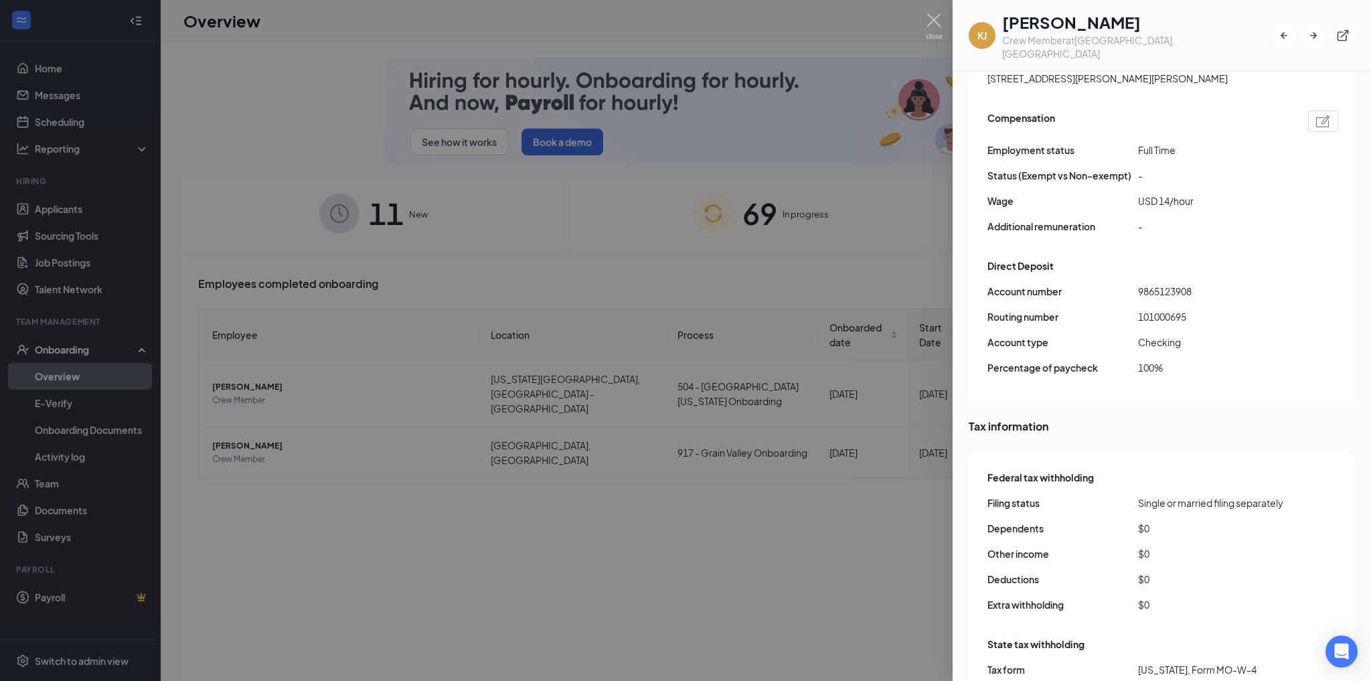
click at [1169, 284] on span "9865123908" at bounding box center [1213, 291] width 151 height 15
copy span "9865123908"
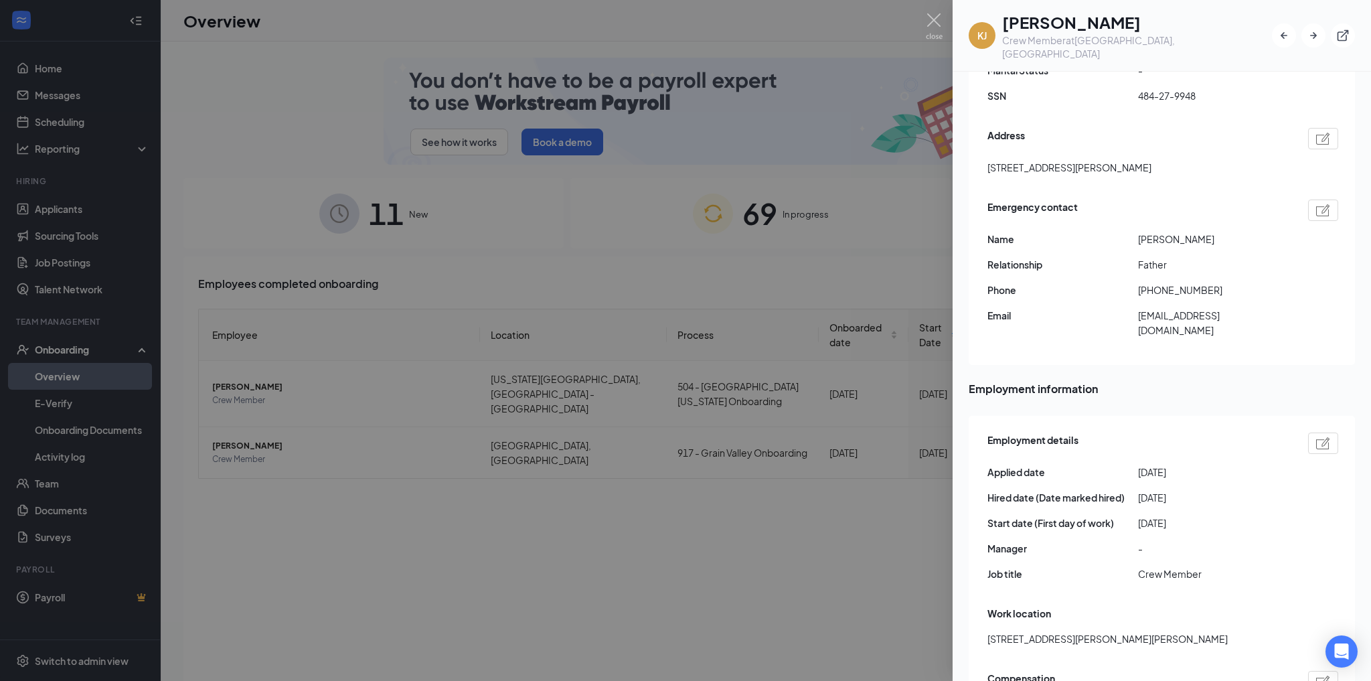
scroll to position [161, 0]
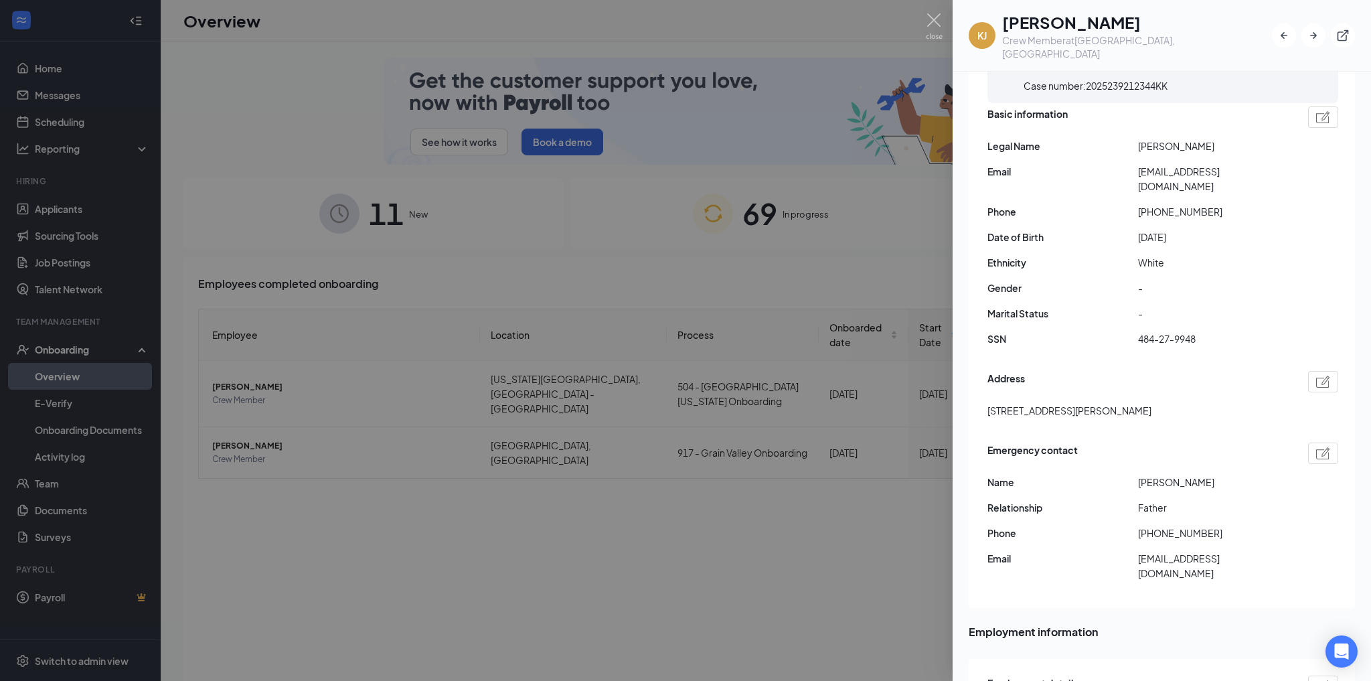
click at [1197, 164] on span "[EMAIL_ADDRESS][DOMAIN_NAME]" at bounding box center [1213, 178] width 151 height 29
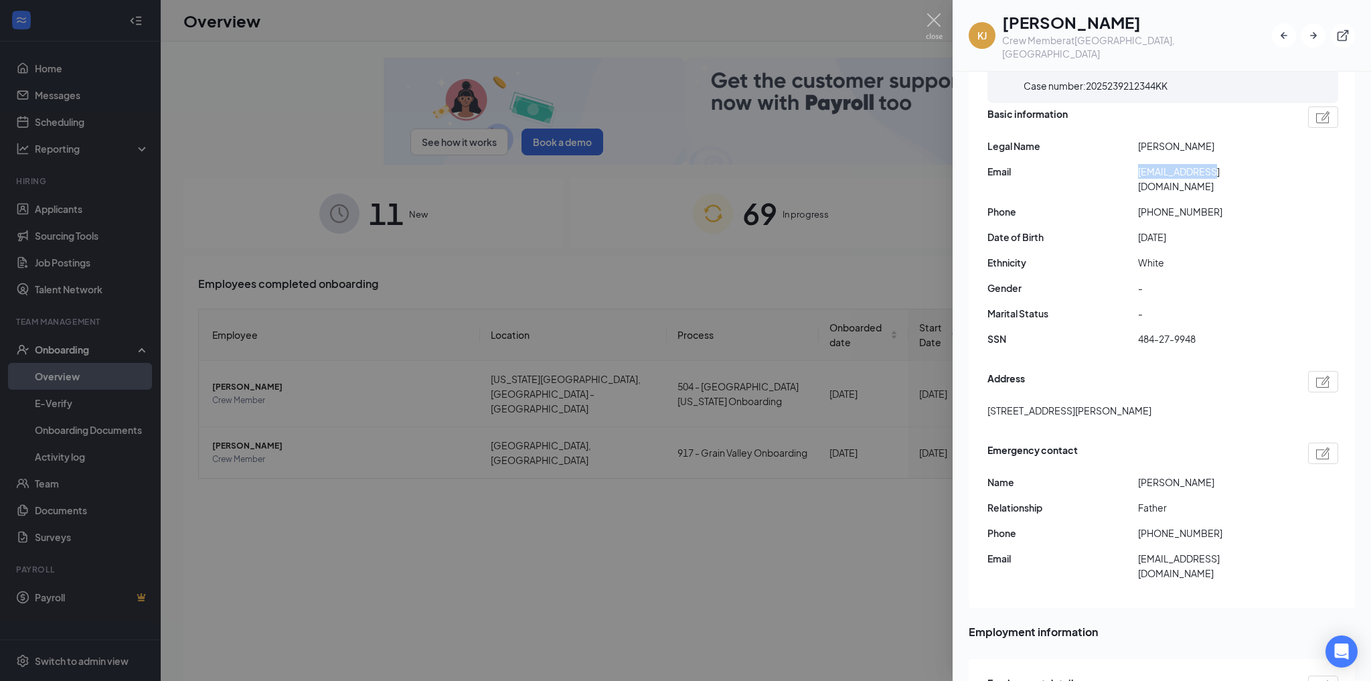
click at [1197, 164] on span "[EMAIL_ADDRESS][DOMAIN_NAME]" at bounding box center [1213, 178] width 151 height 29
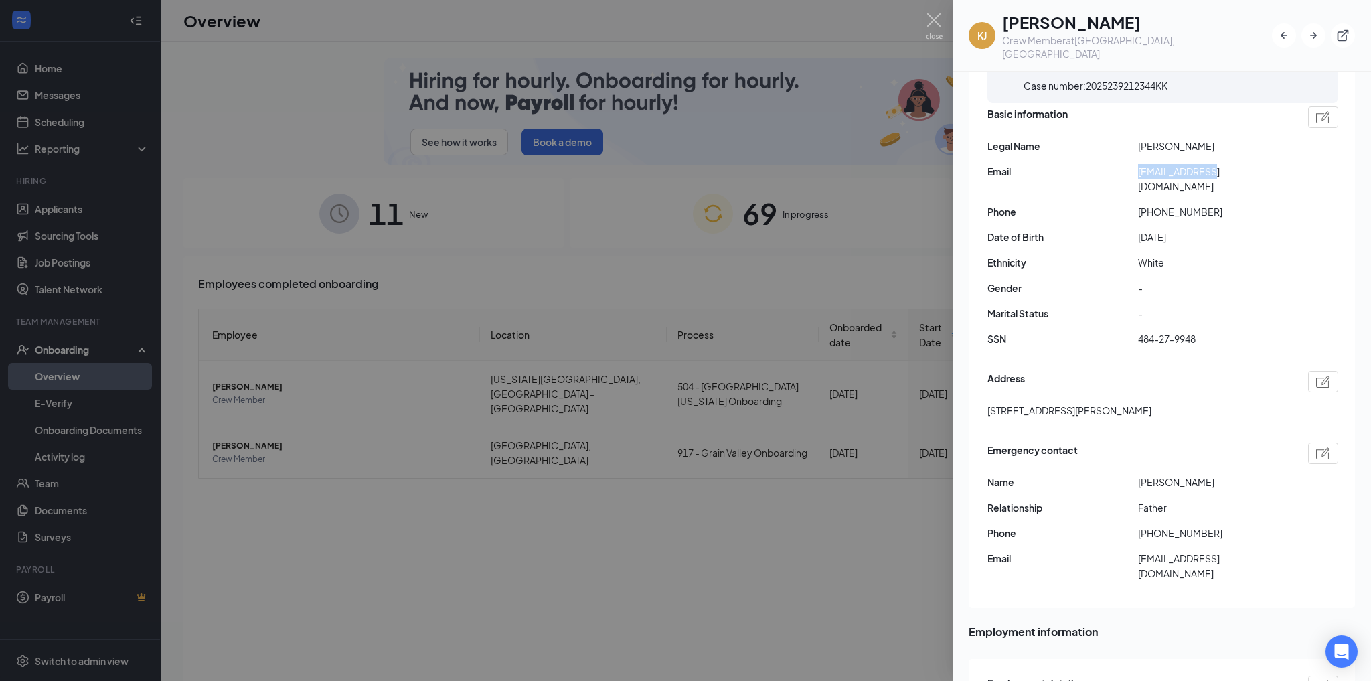
click at [1197, 164] on span "[EMAIL_ADDRESS][DOMAIN_NAME]" at bounding box center [1213, 178] width 151 height 29
copy span "[EMAIL_ADDRESS][DOMAIN_NAME]"
click at [666, 353] on div at bounding box center [685, 340] width 1371 height 681
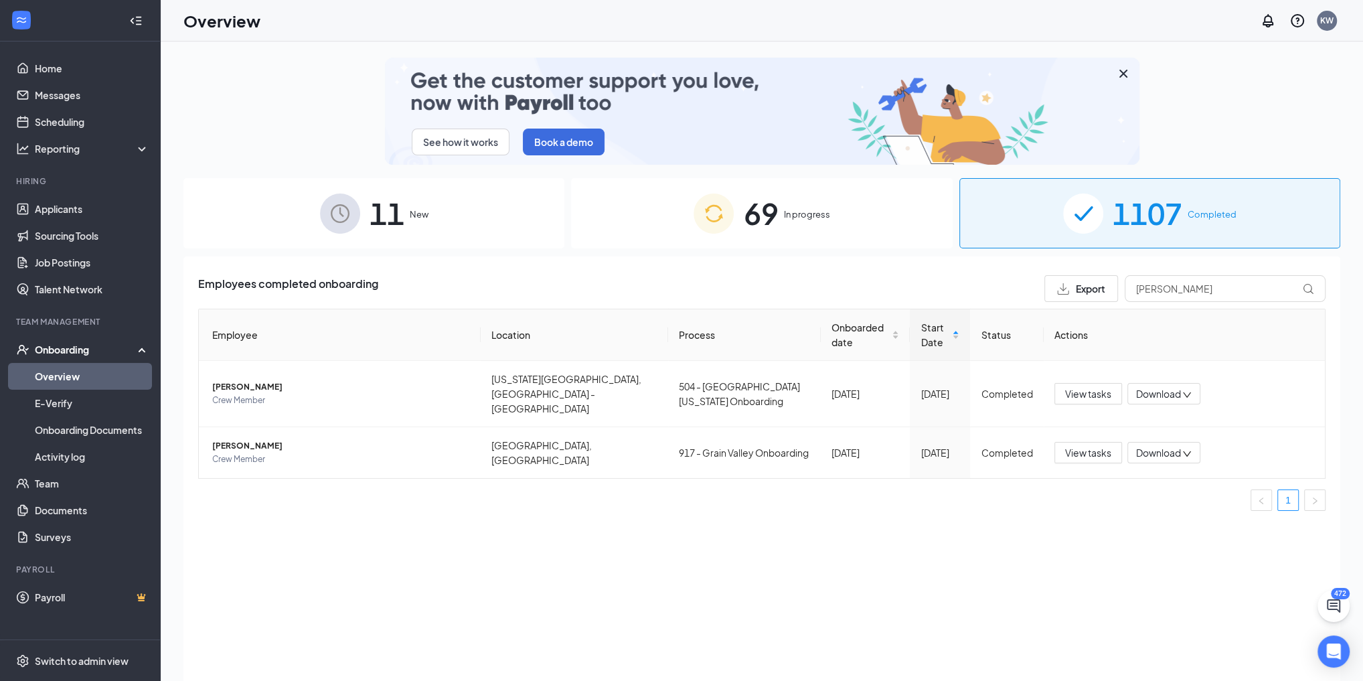
click at [1043, 246] on div "1107 Completed" at bounding box center [1150, 213] width 381 height 70
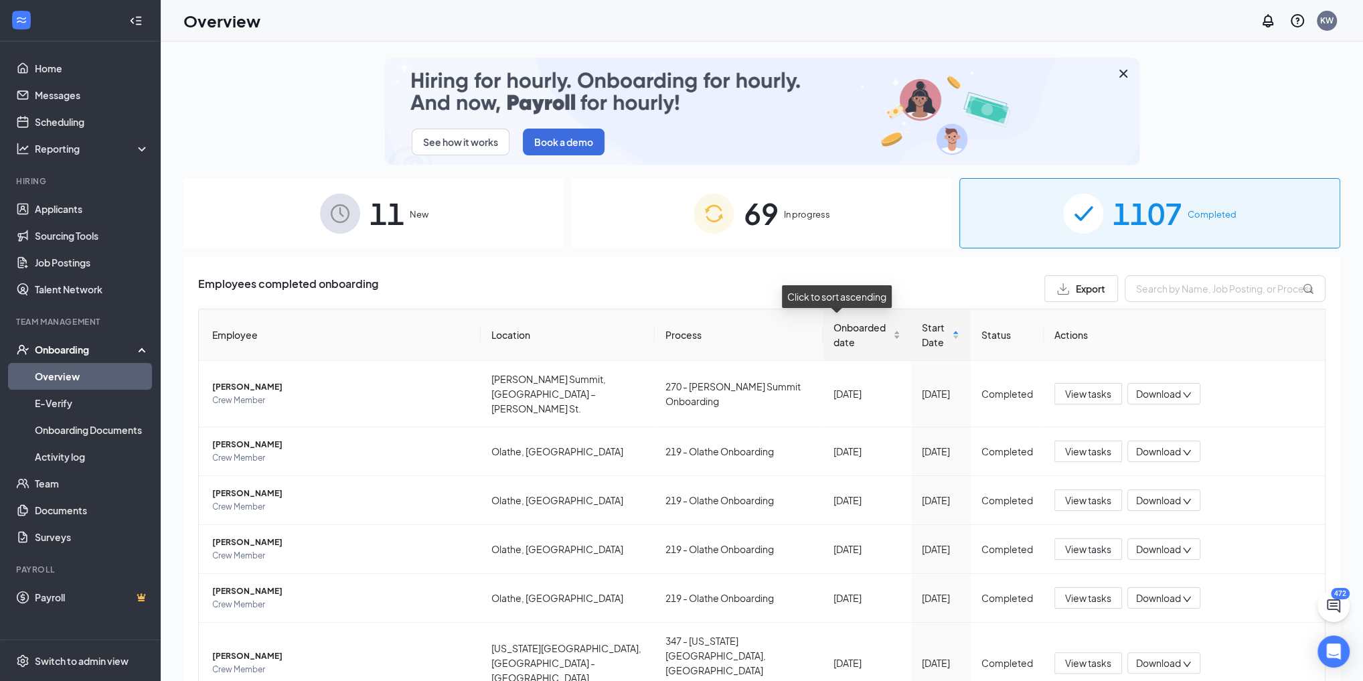
click at [838, 344] on span "Onboarded date" at bounding box center [862, 334] width 57 height 29
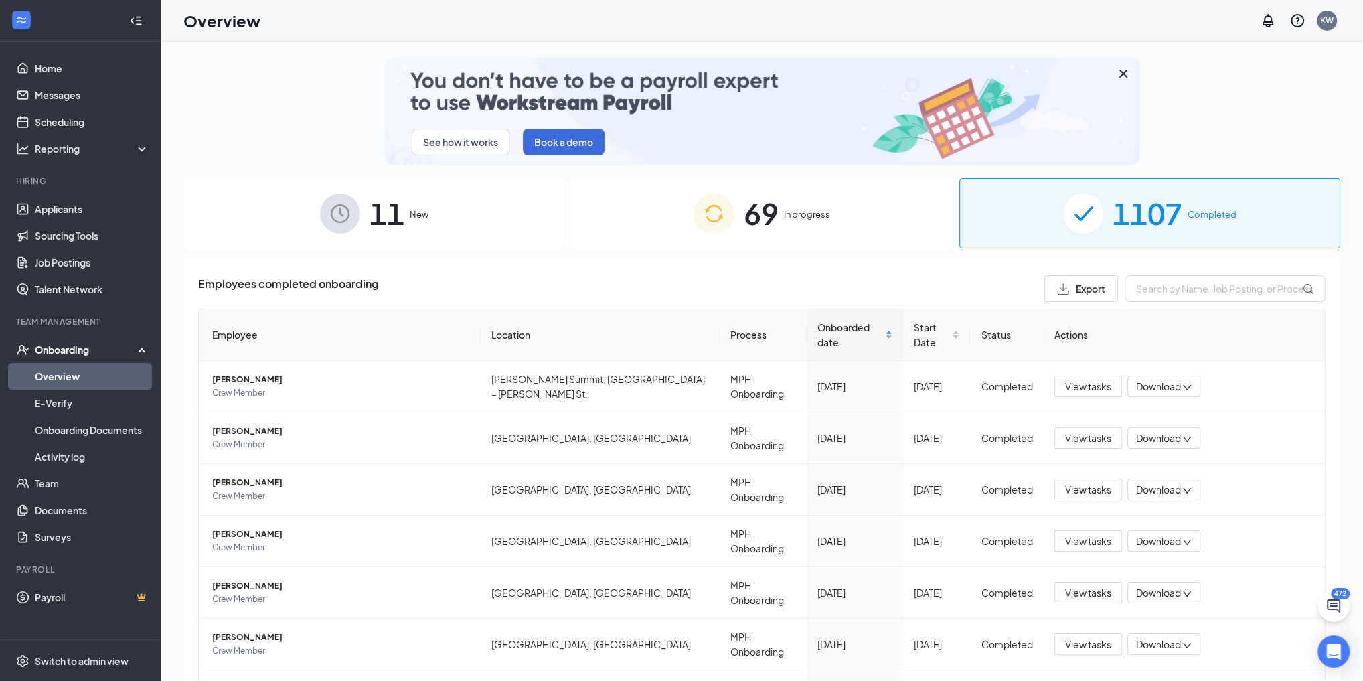
click at [843, 323] on span "Onboarded date" at bounding box center [850, 334] width 65 height 29
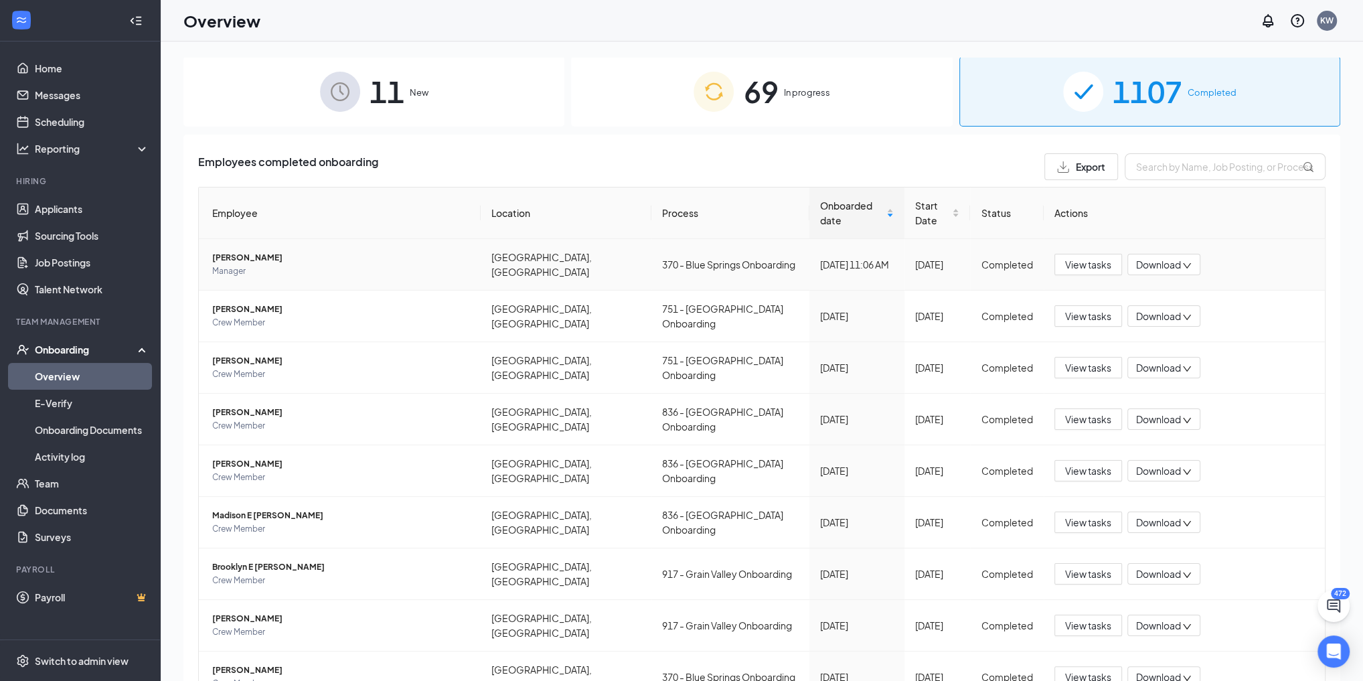
scroll to position [35, 0]
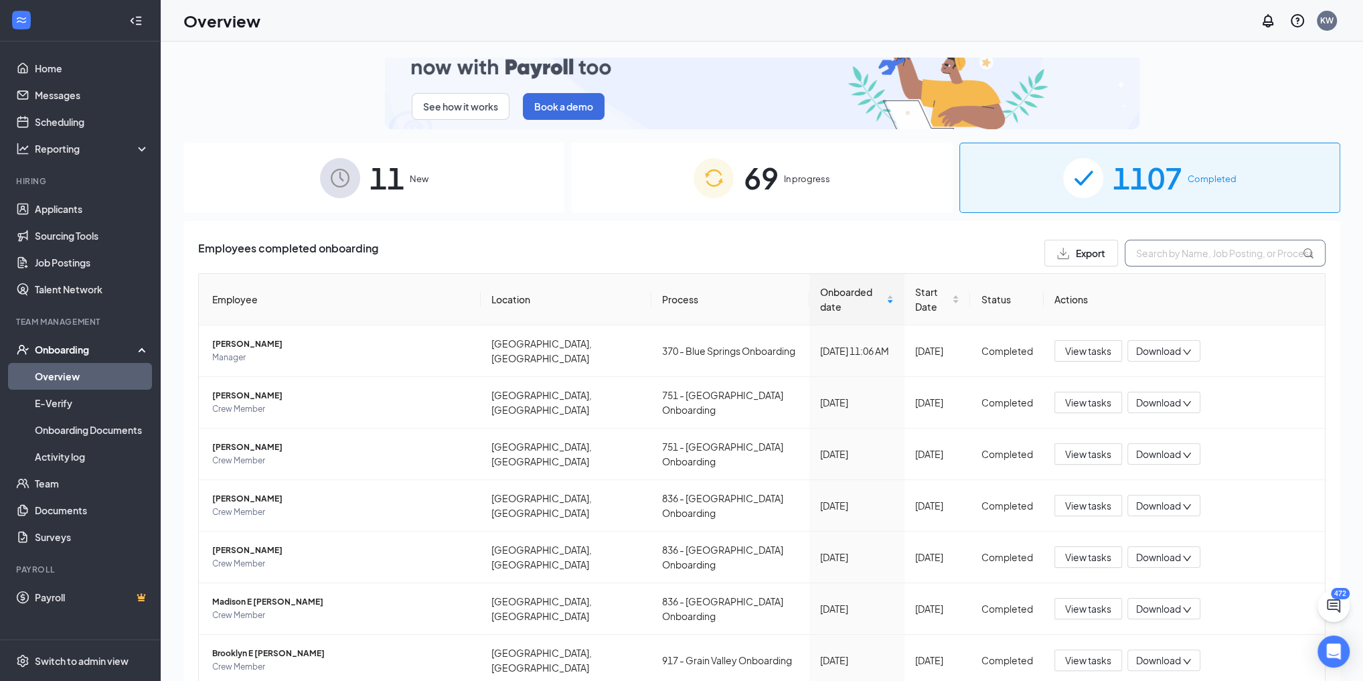
click at [1165, 256] on input "text" at bounding box center [1225, 253] width 201 height 27
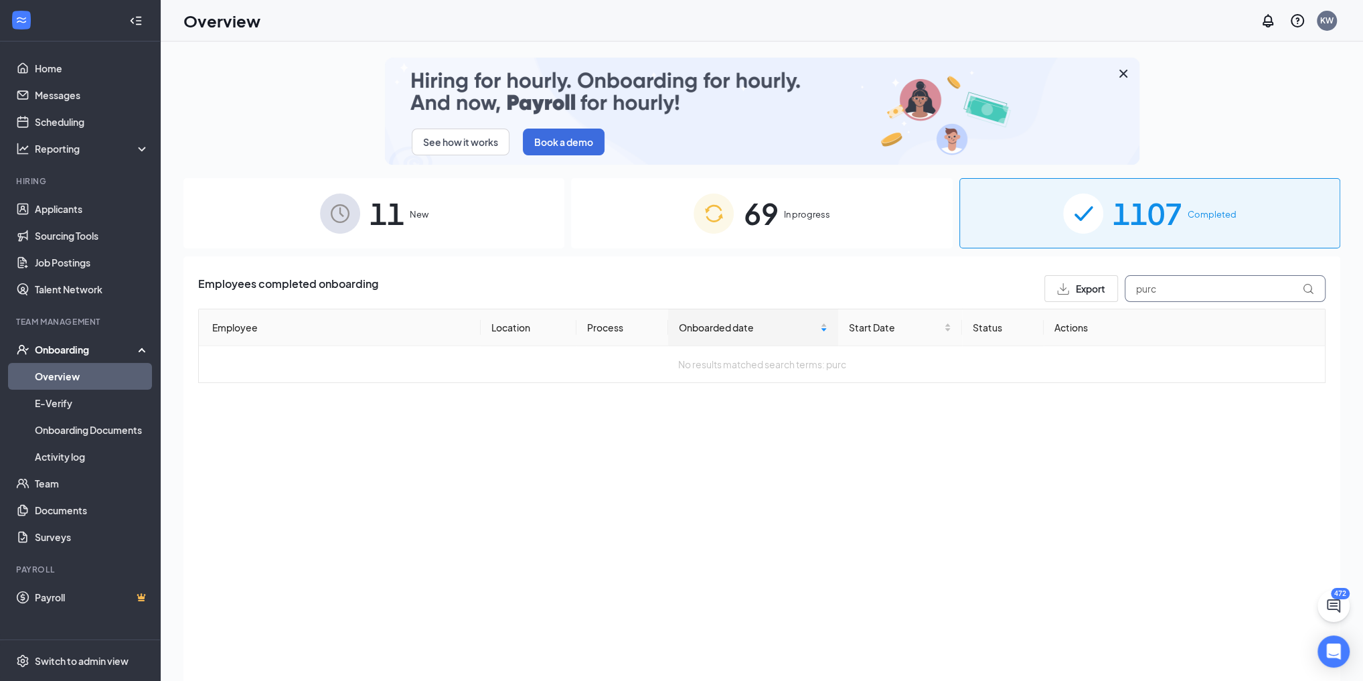
type input "purc"
click at [741, 234] on div "69 In progress" at bounding box center [761, 213] width 381 height 70
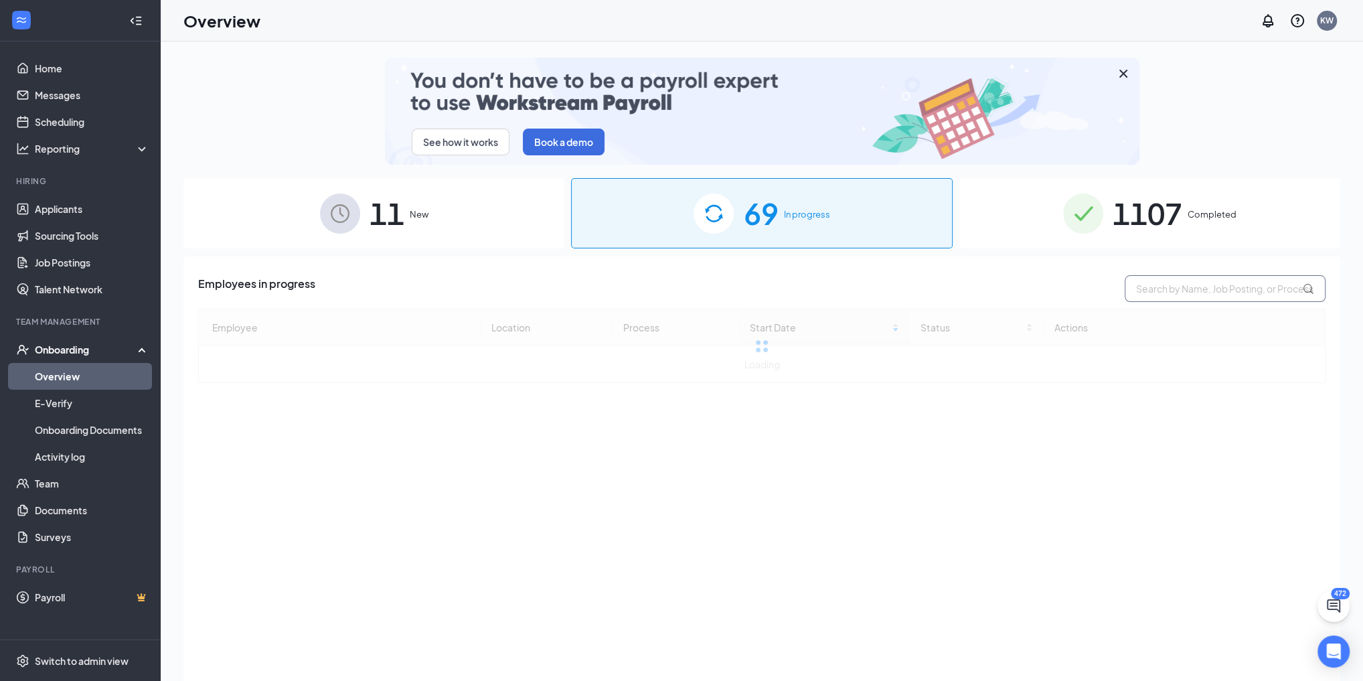
click at [1175, 300] on input "text" at bounding box center [1225, 288] width 201 height 27
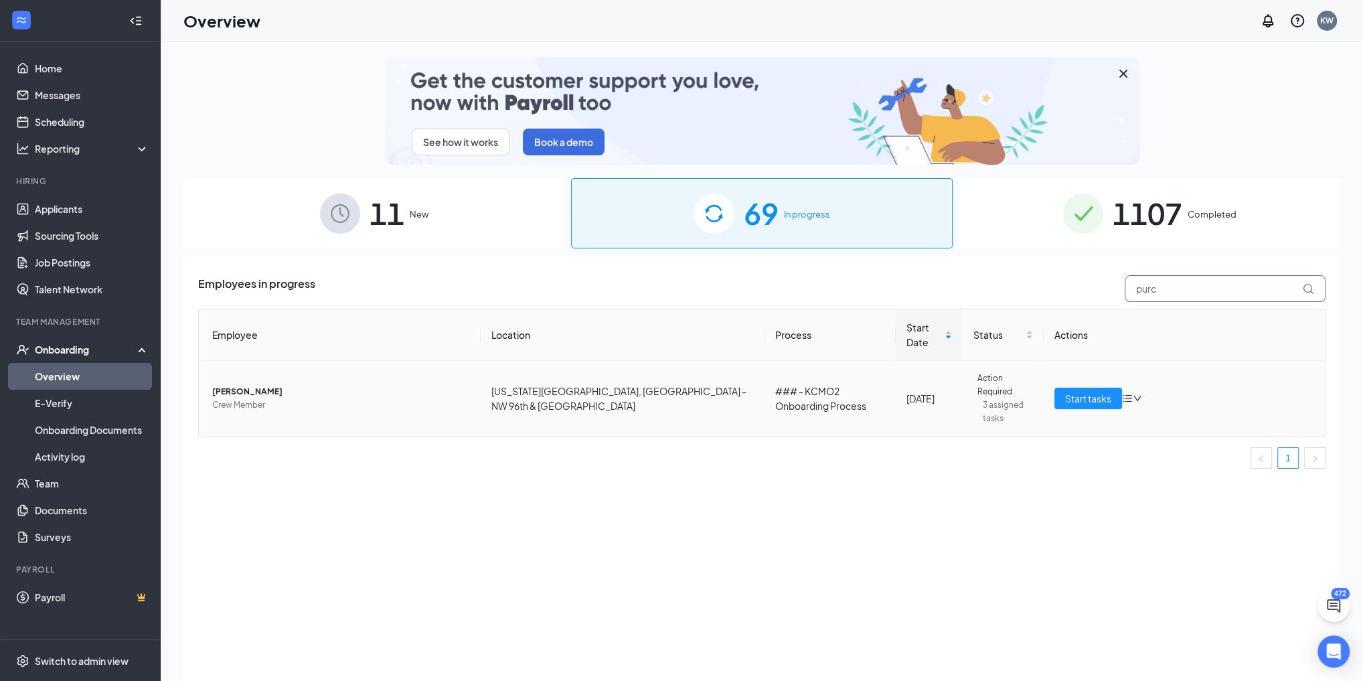
type input "purc"
click at [257, 385] on span "[PERSON_NAME]" at bounding box center [341, 391] width 258 height 13
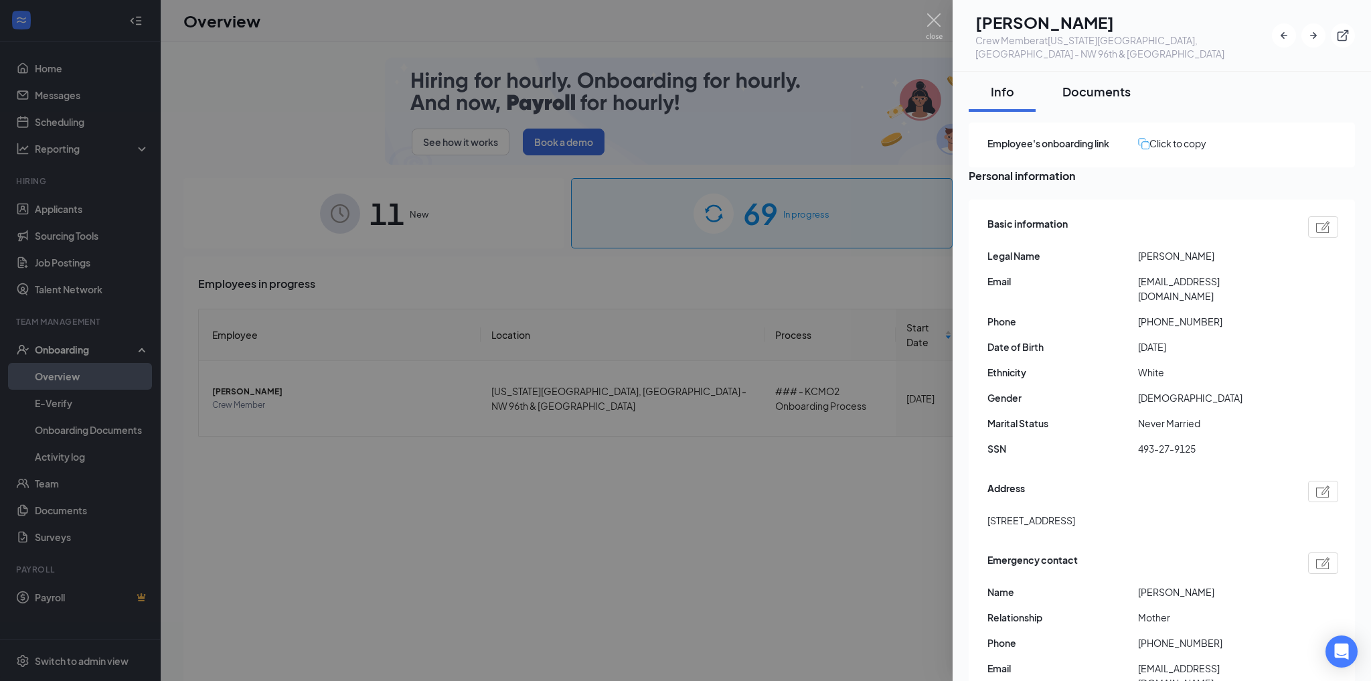
click at [1090, 87] on button "Documents" at bounding box center [1096, 92] width 95 height 40
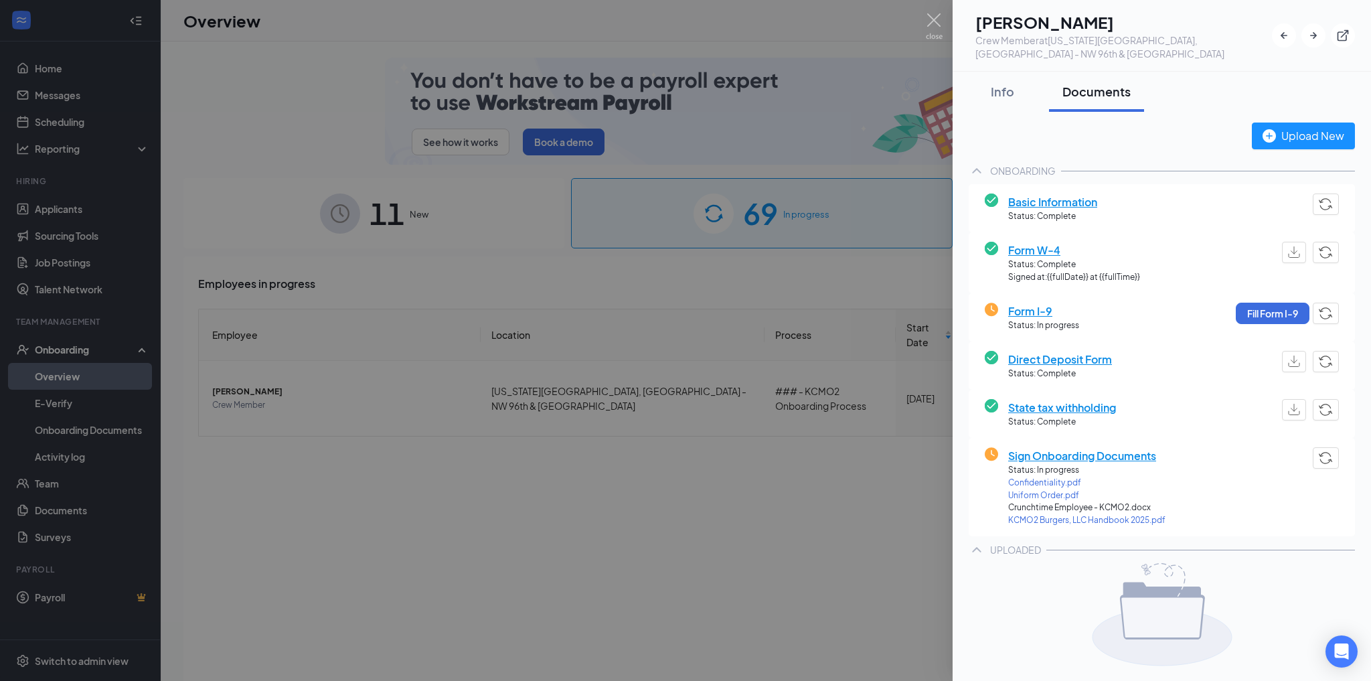
click at [1030, 303] on span "Form I-9" at bounding box center [1044, 311] width 71 height 17
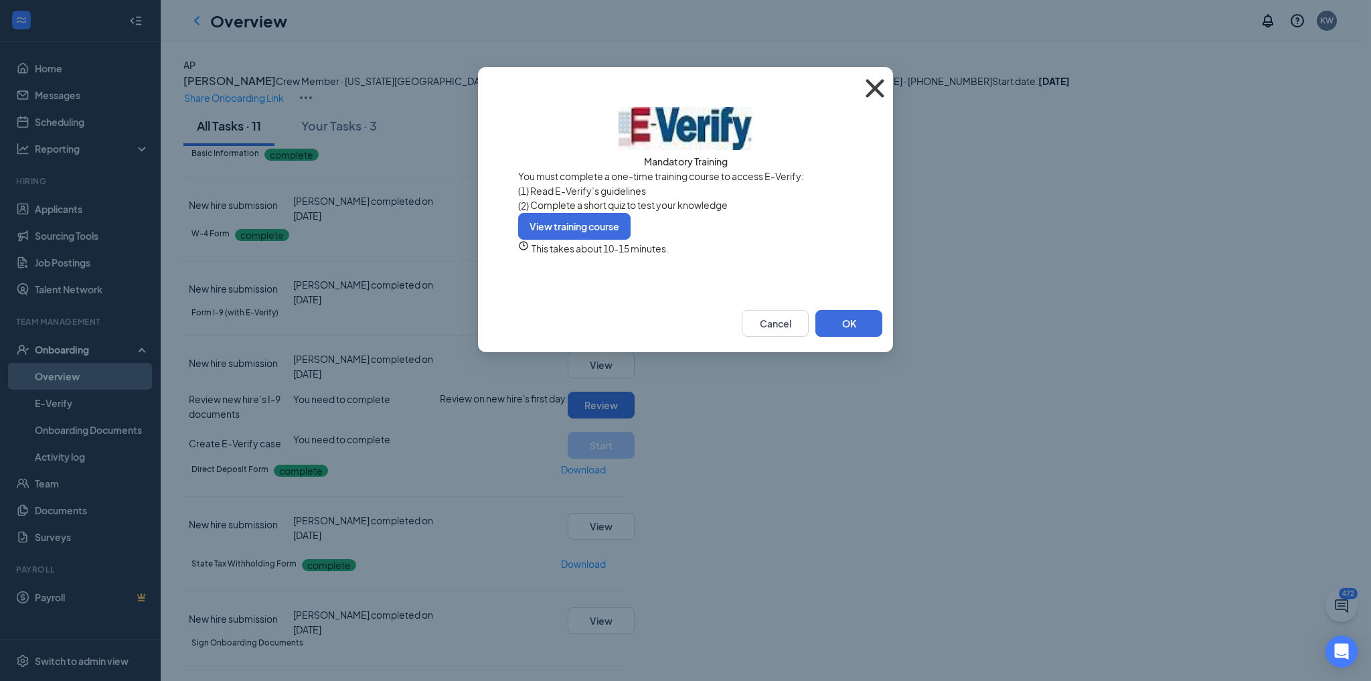
click at [873, 90] on icon "Cross" at bounding box center [875, 88] width 18 height 18
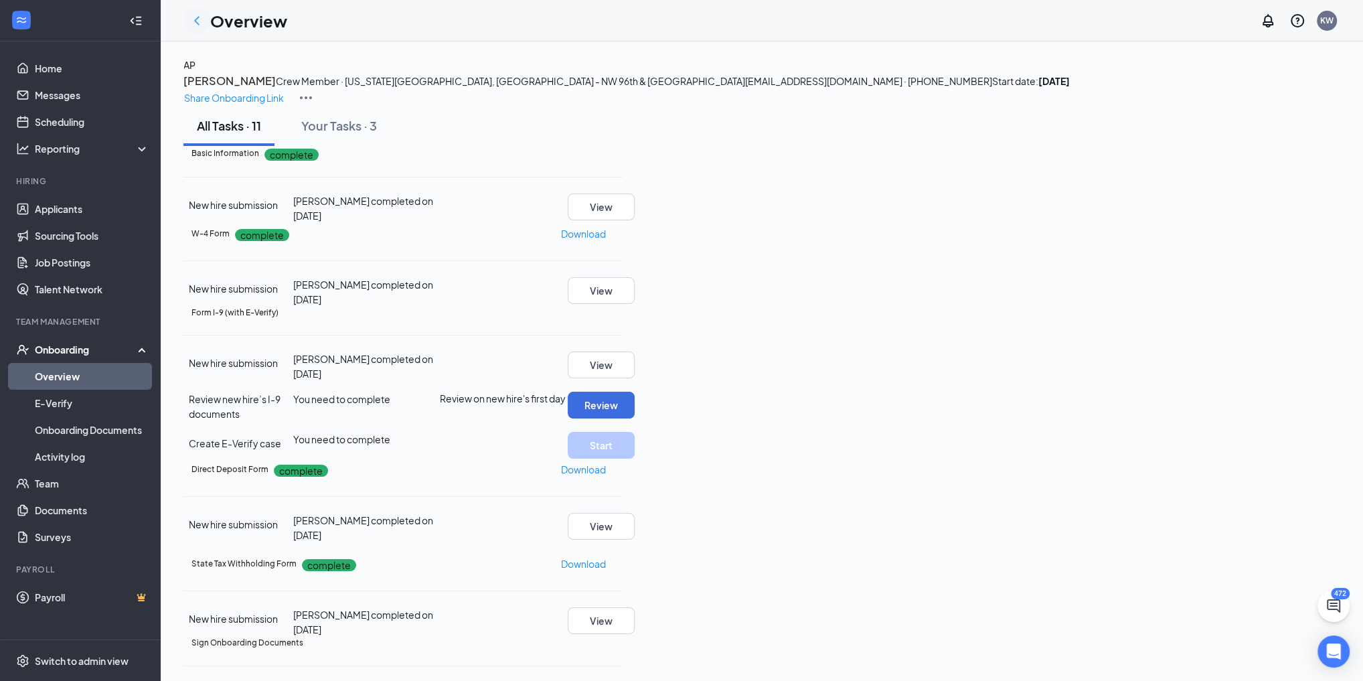
click at [194, 21] on icon "ChevronLeft" at bounding box center [197, 21] width 16 height 16
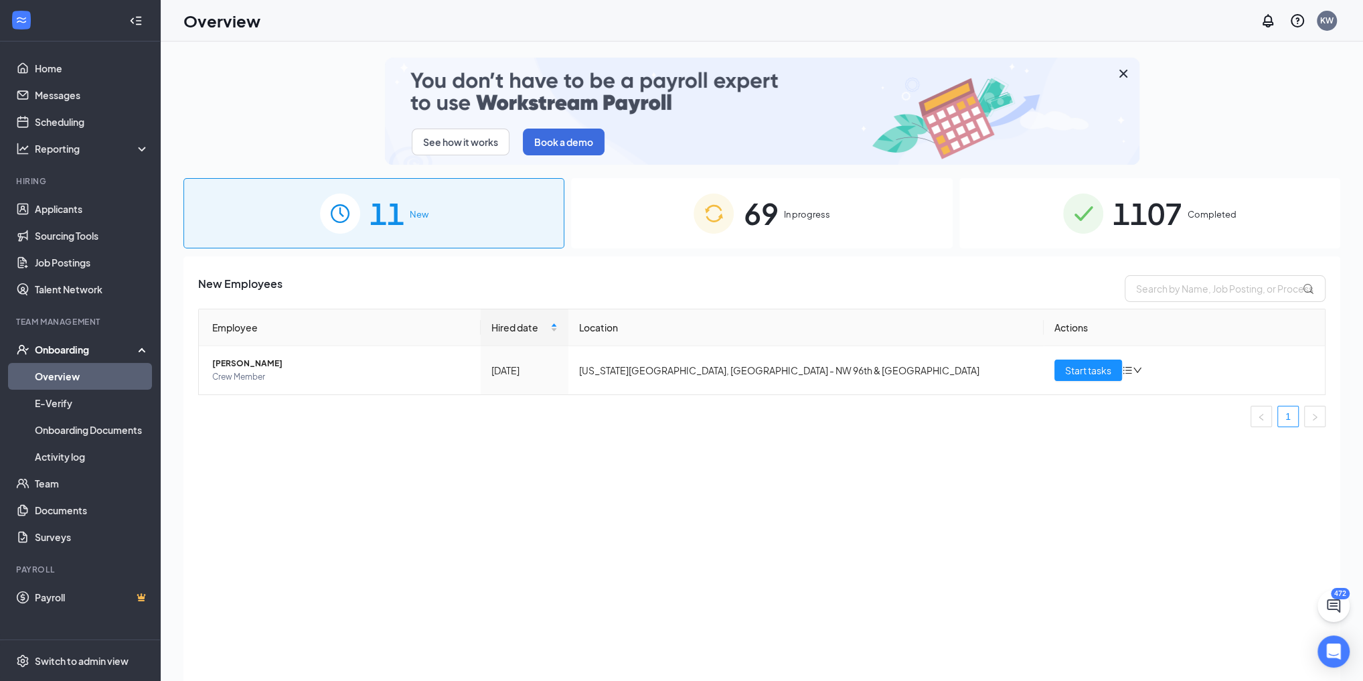
click at [99, 346] on div "Onboarding" at bounding box center [86, 349] width 103 height 13
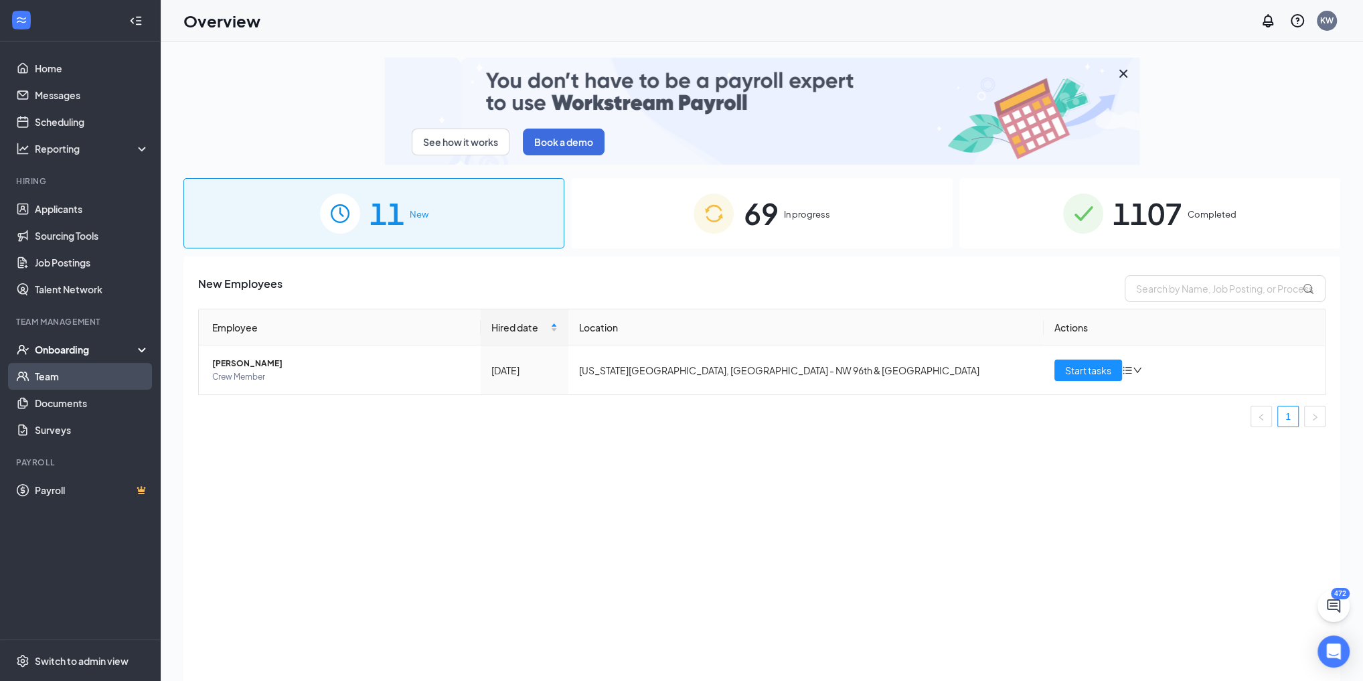
drag, startPoint x: 80, startPoint y: 353, endPoint x: 81, endPoint y: 369, distance: 16.1
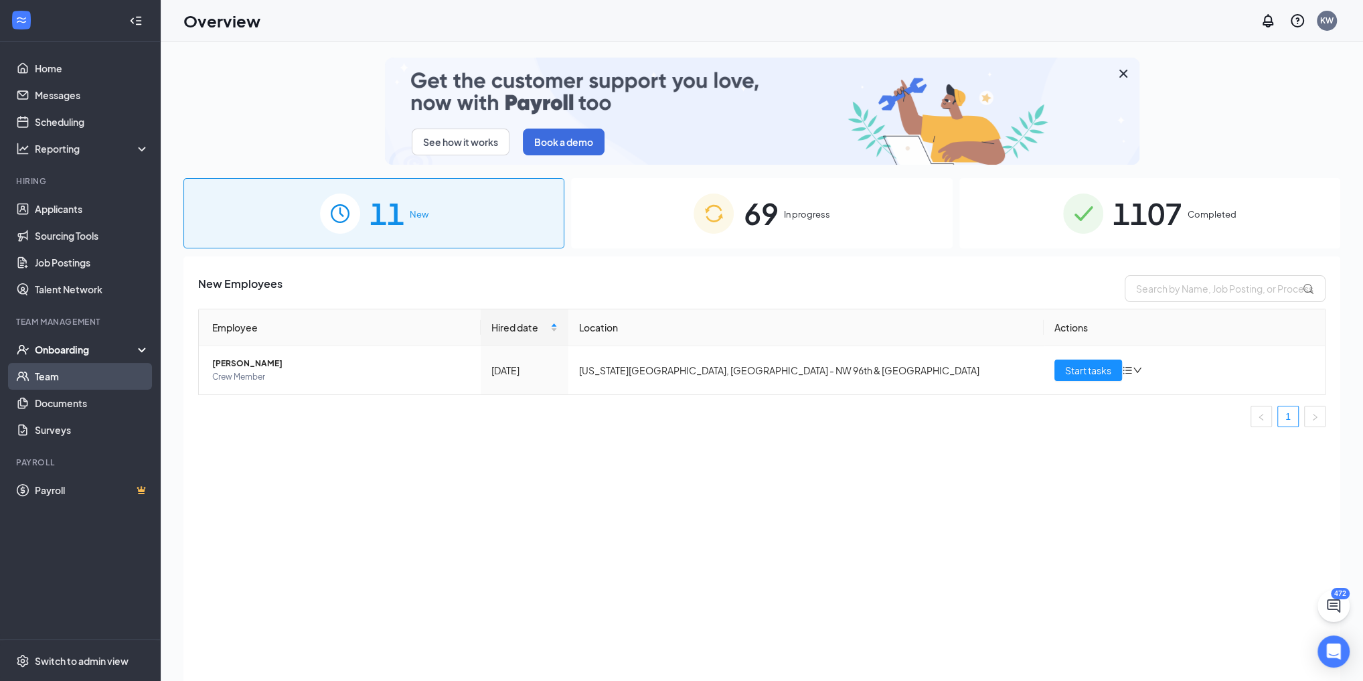
click at [80, 354] on div "Onboarding" at bounding box center [86, 349] width 103 height 13
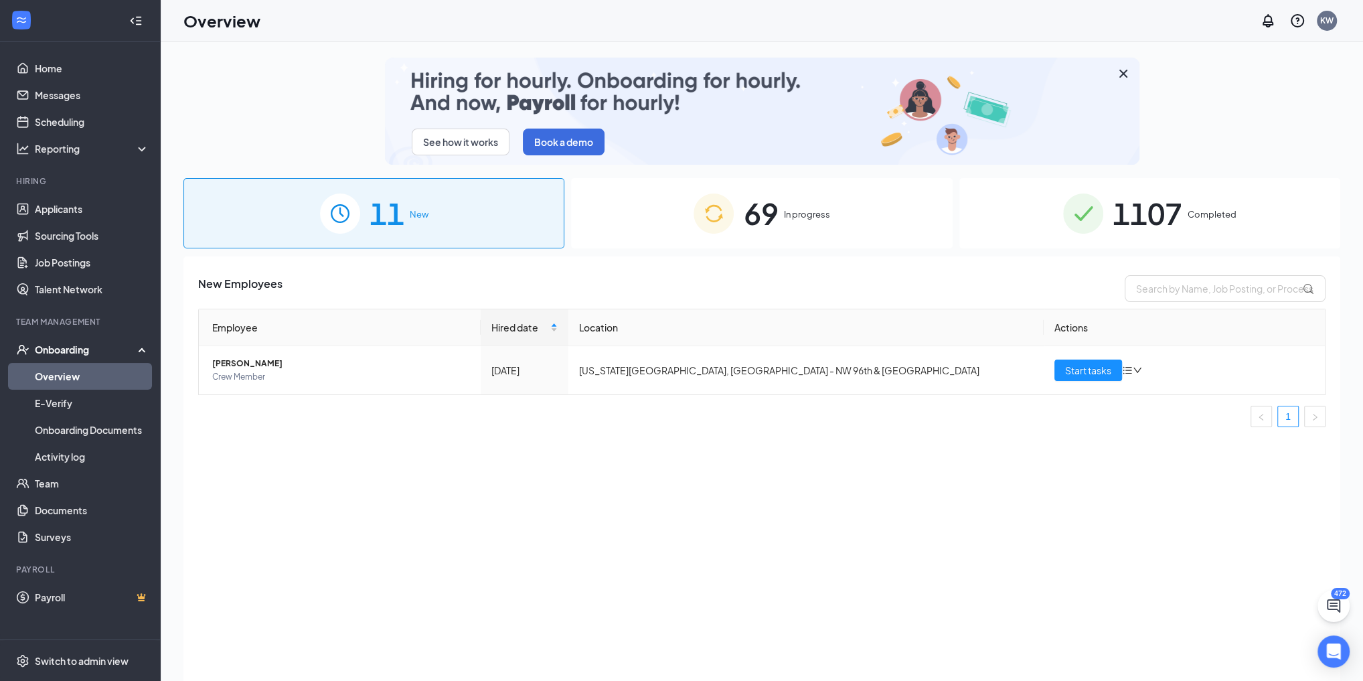
click at [78, 376] on link "Overview" at bounding box center [92, 376] width 115 height 27
click at [1249, 236] on div "1107 Completed" at bounding box center [1150, 213] width 381 height 70
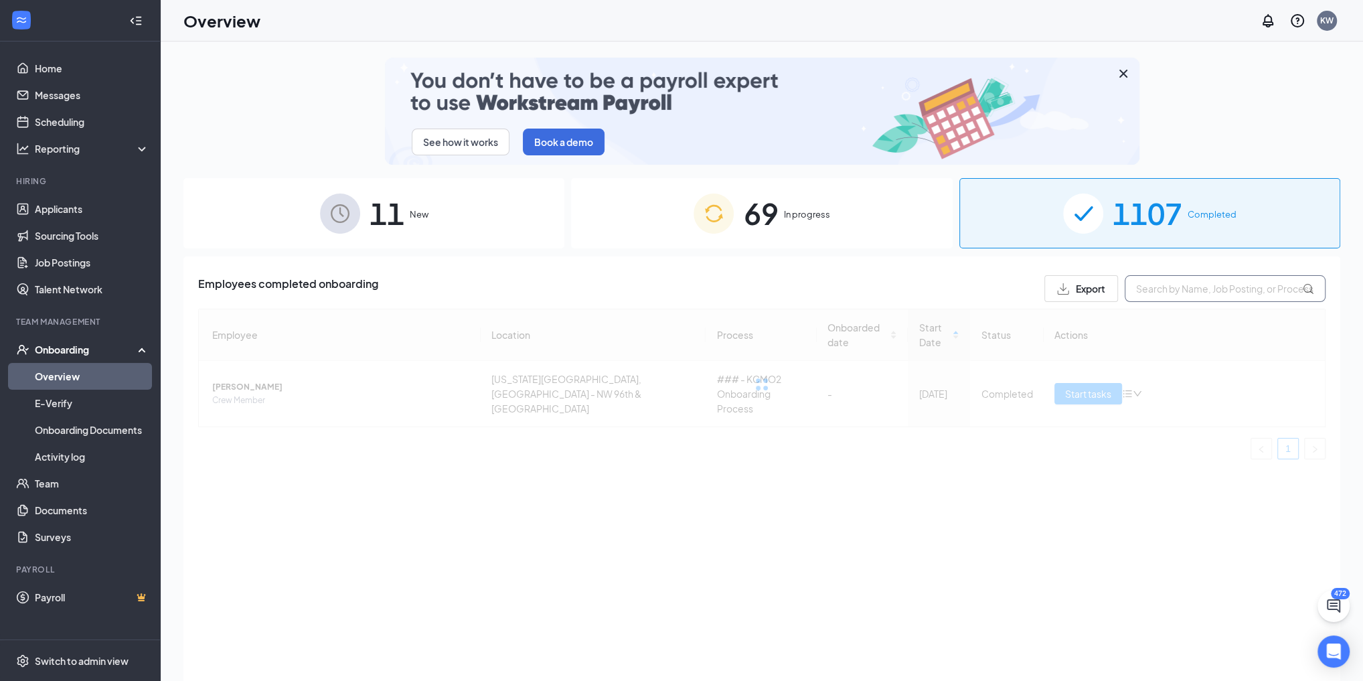
click at [1223, 289] on input "text" at bounding box center [1225, 288] width 201 height 27
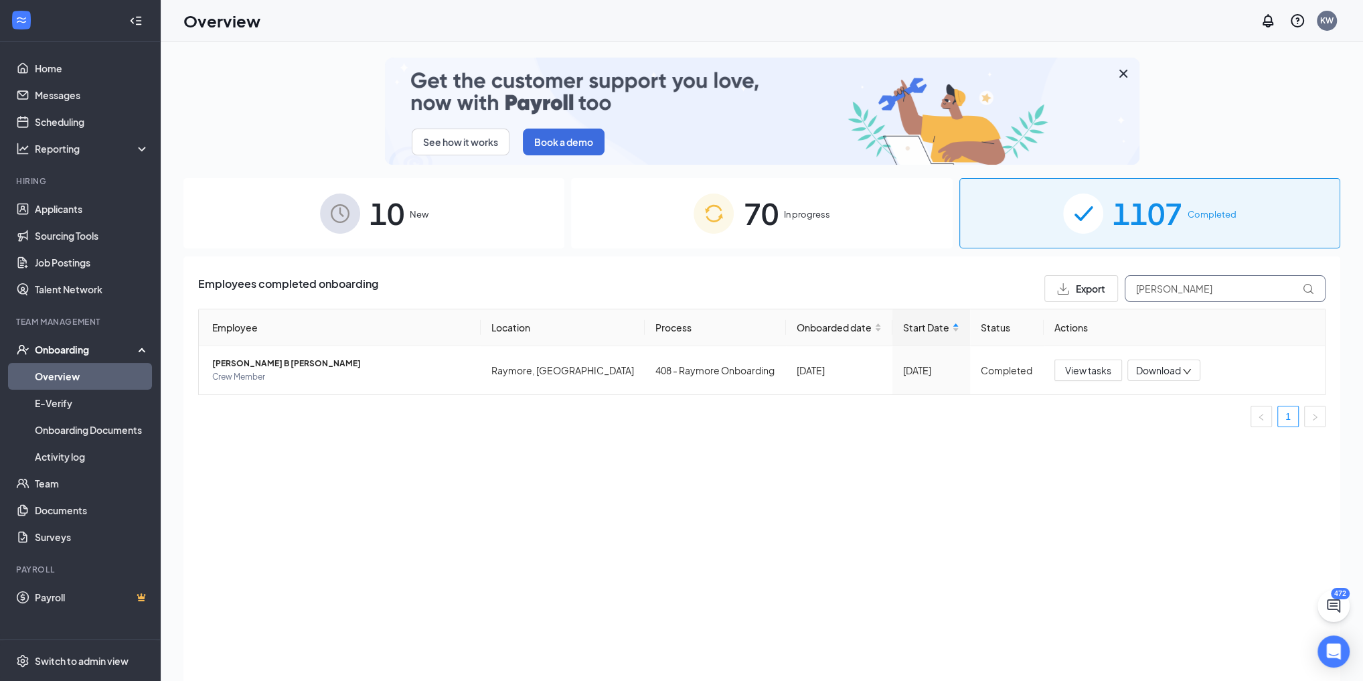
click at [1171, 283] on input "[PERSON_NAME]" at bounding box center [1225, 288] width 201 height 27
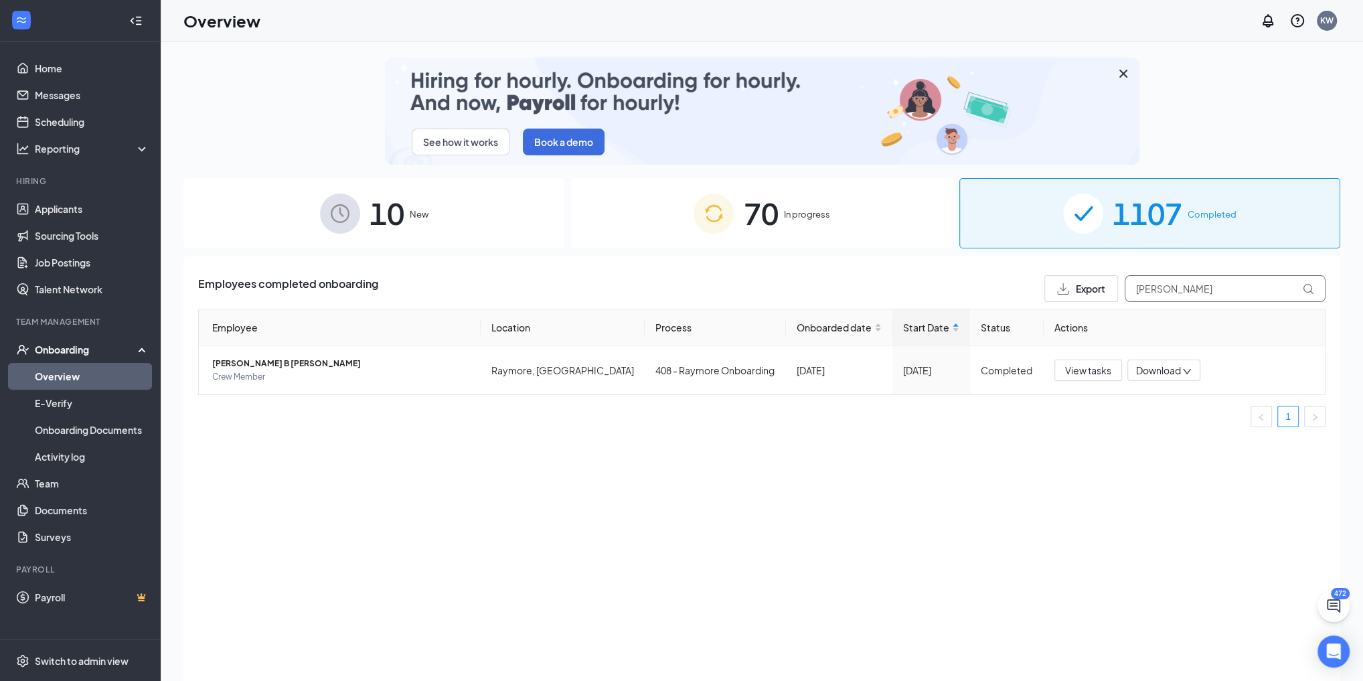
click at [1171, 283] on input "[PERSON_NAME]" at bounding box center [1225, 288] width 201 height 27
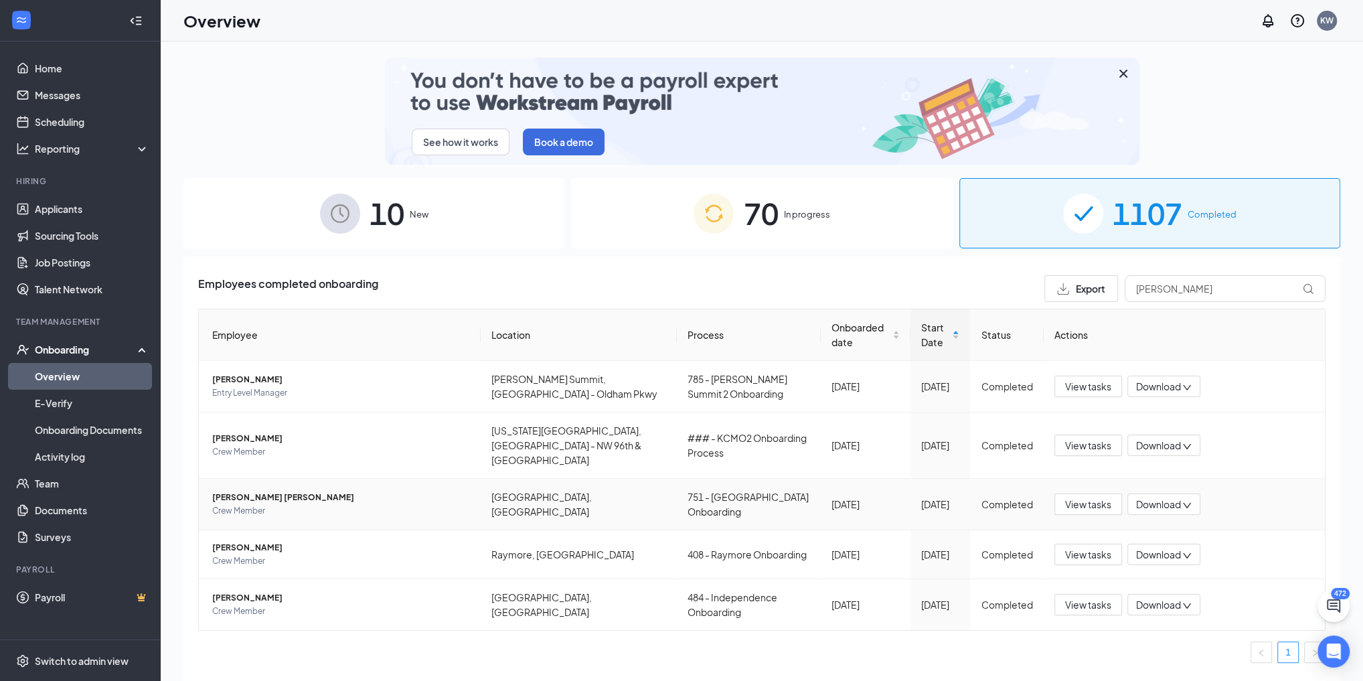
click at [229, 491] on span "[PERSON_NAME] [PERSON_NAME]" at bounding box center [341, 497] width 258 height 13
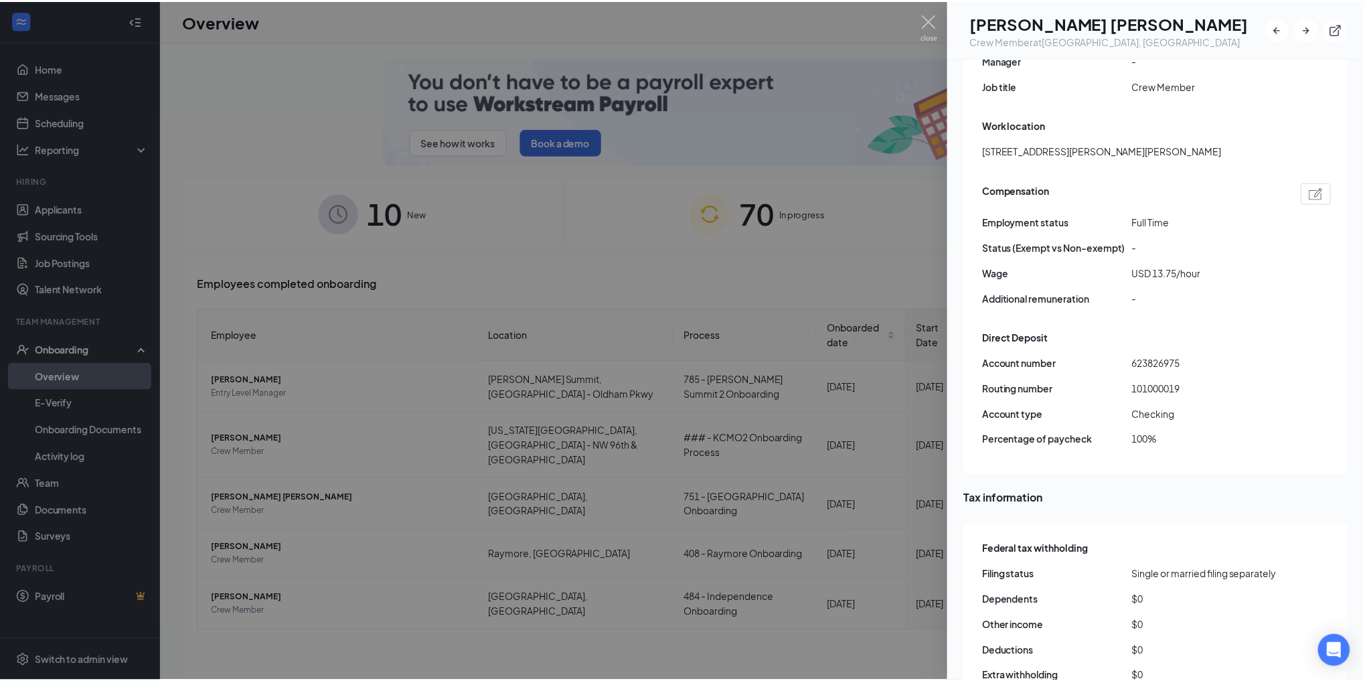
scroll to position [804, 0]
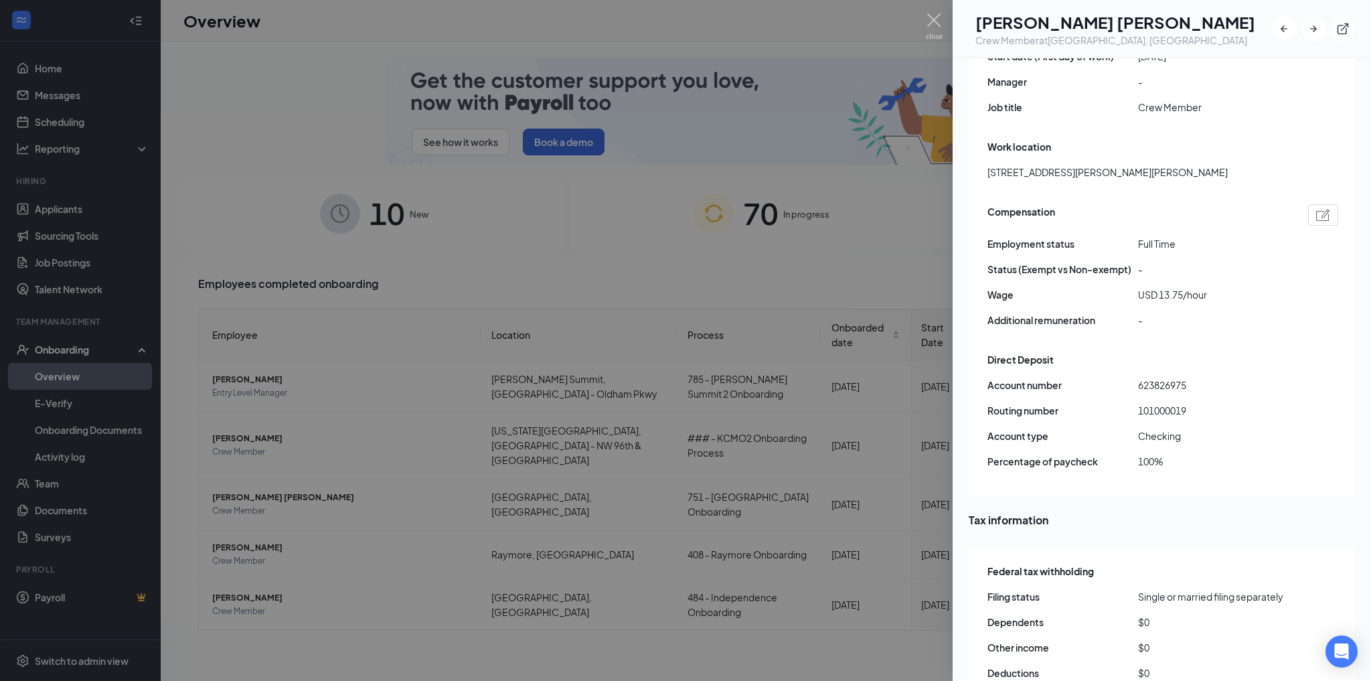
click at [1179, 403] on span "101000019" at bounding box center [1213, 410] width 151 height 15
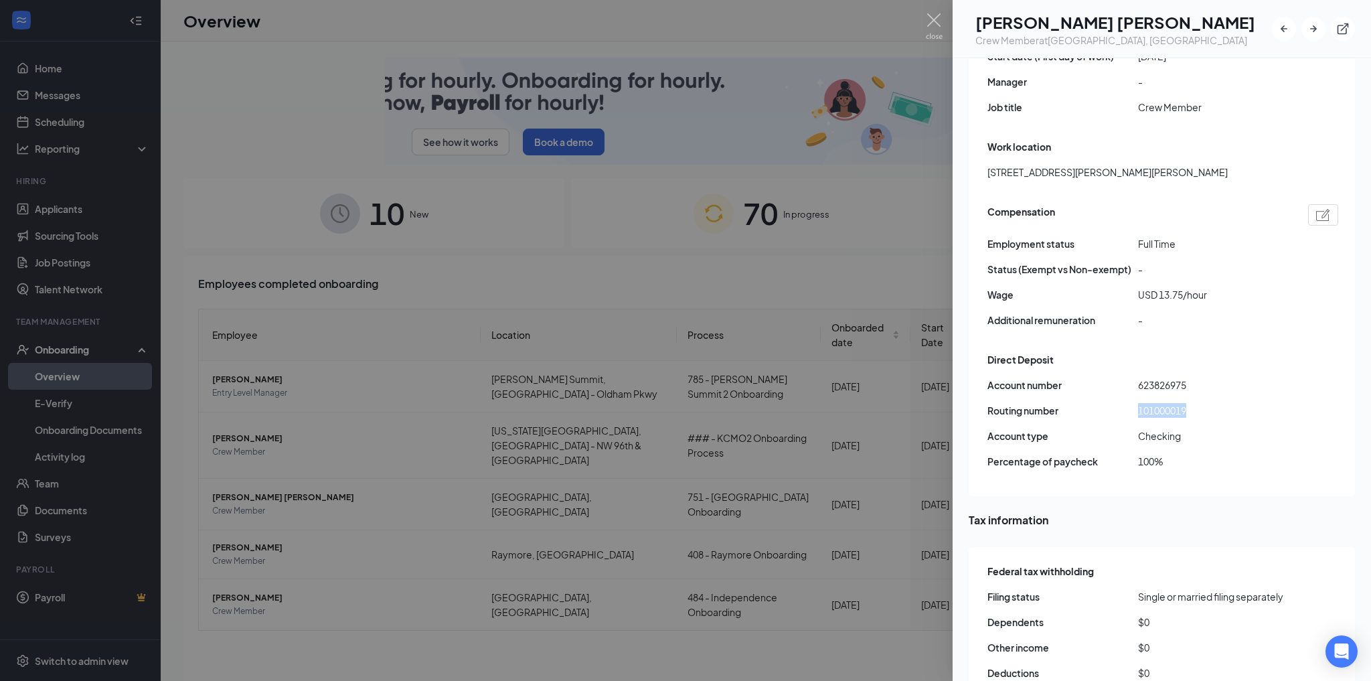
click at [1179, 403] on span "101000019" at bounding box center [1213, 410] width 151 height 15
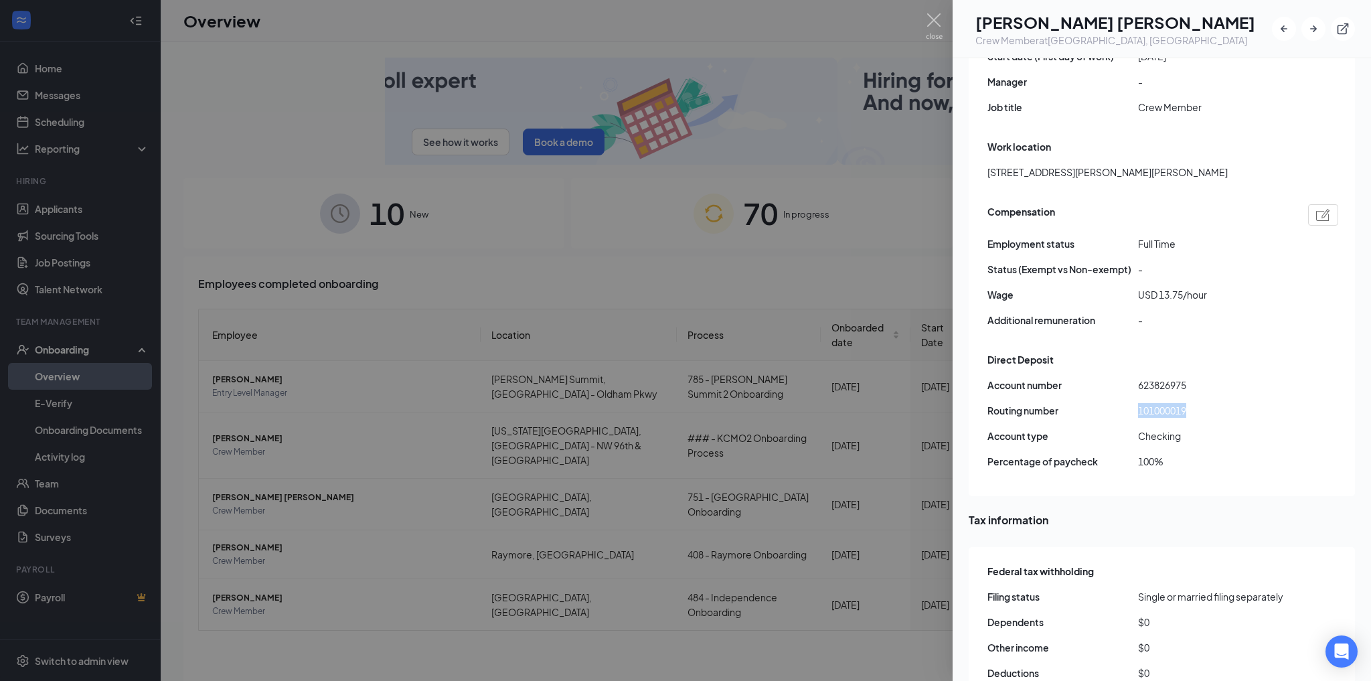
click at [1163, 378] on span "623826975" at bounding box center [1213, 385] width 151 height 15
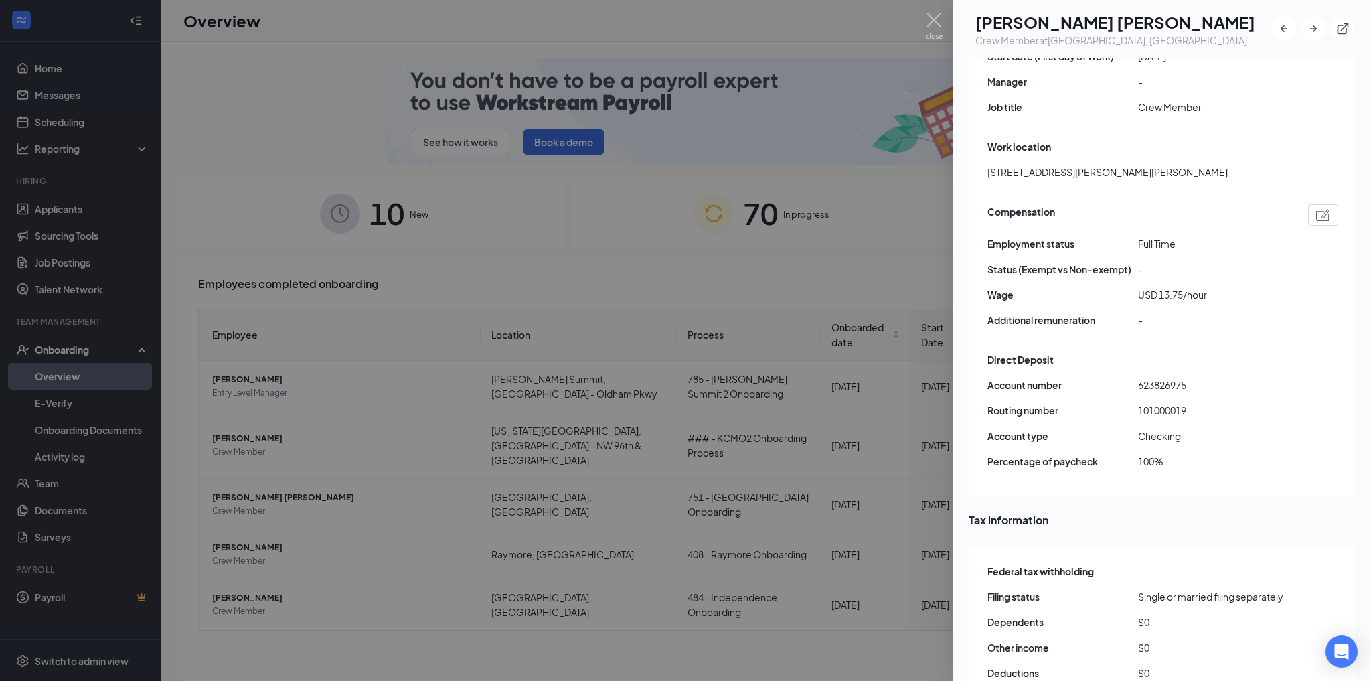
click at [1163, 378] on span "623826975" at bounding box center [1213, 385] width 151 height 15
copy span "623826975"
click at [934, 24] on img at bounding box center [934, 26] width 17 height 26
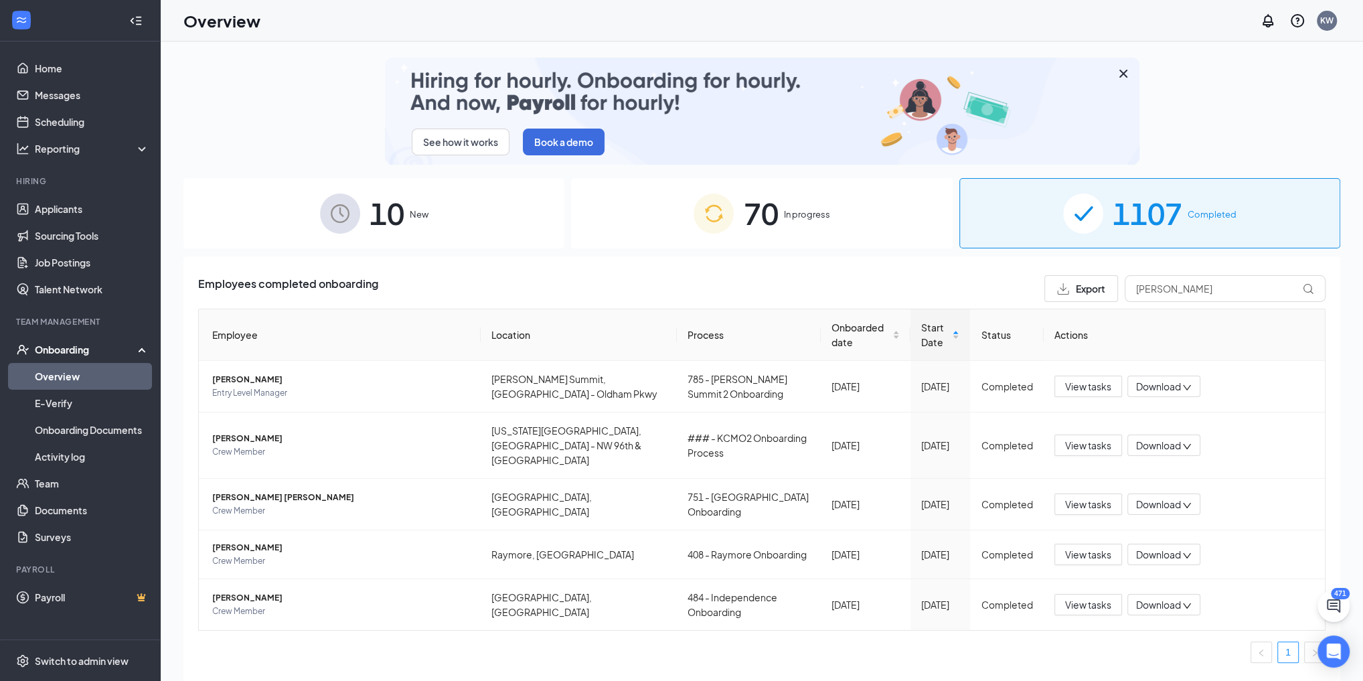
click at [1170, 270] on div "Employees completed onboarding Export [PERSON_NAME] Employee Location Process O…" at bounding box center [761, 485] width 1157 height 458
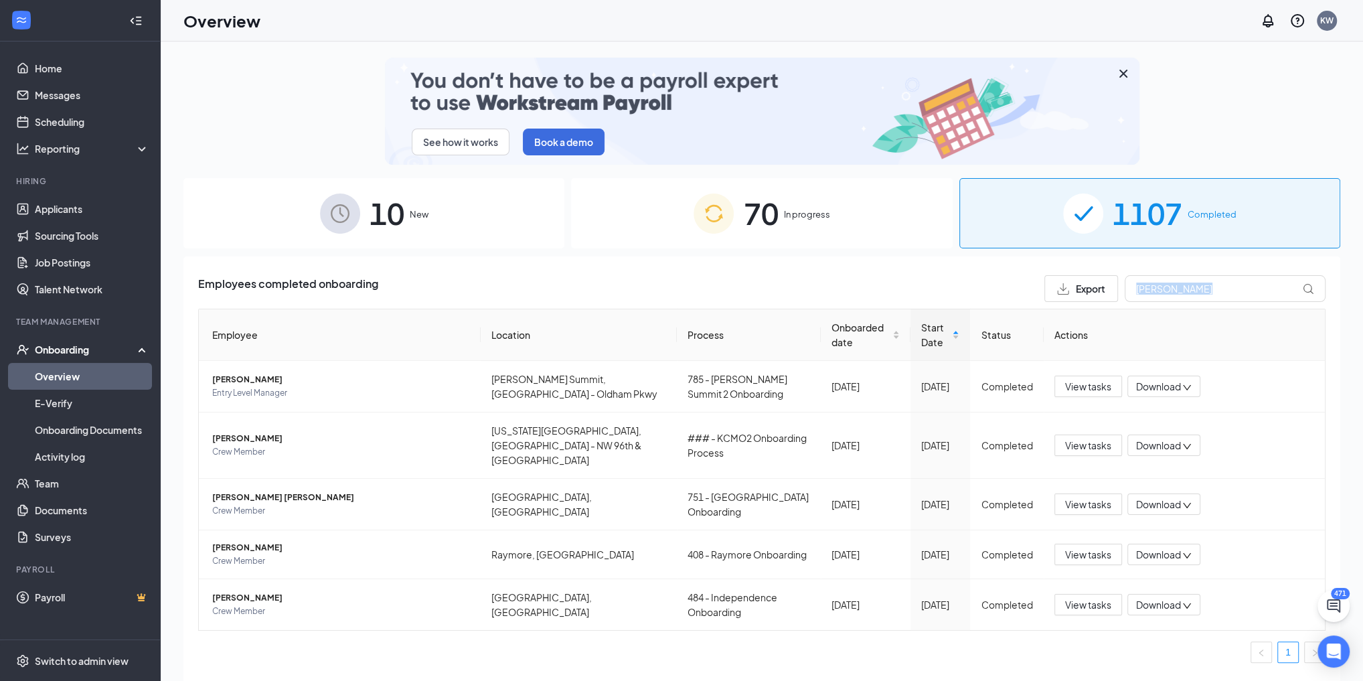
click at [1170, 270] on div "Employees completed onboarding Export [PERSON_NAME] Employee Location Process O…" at bounding box center [761, 485] width 1157 height 458
click at [1185, 285] on input "[PERSON_NAME]" at bounding box center [1225, 288] width 201 height 27
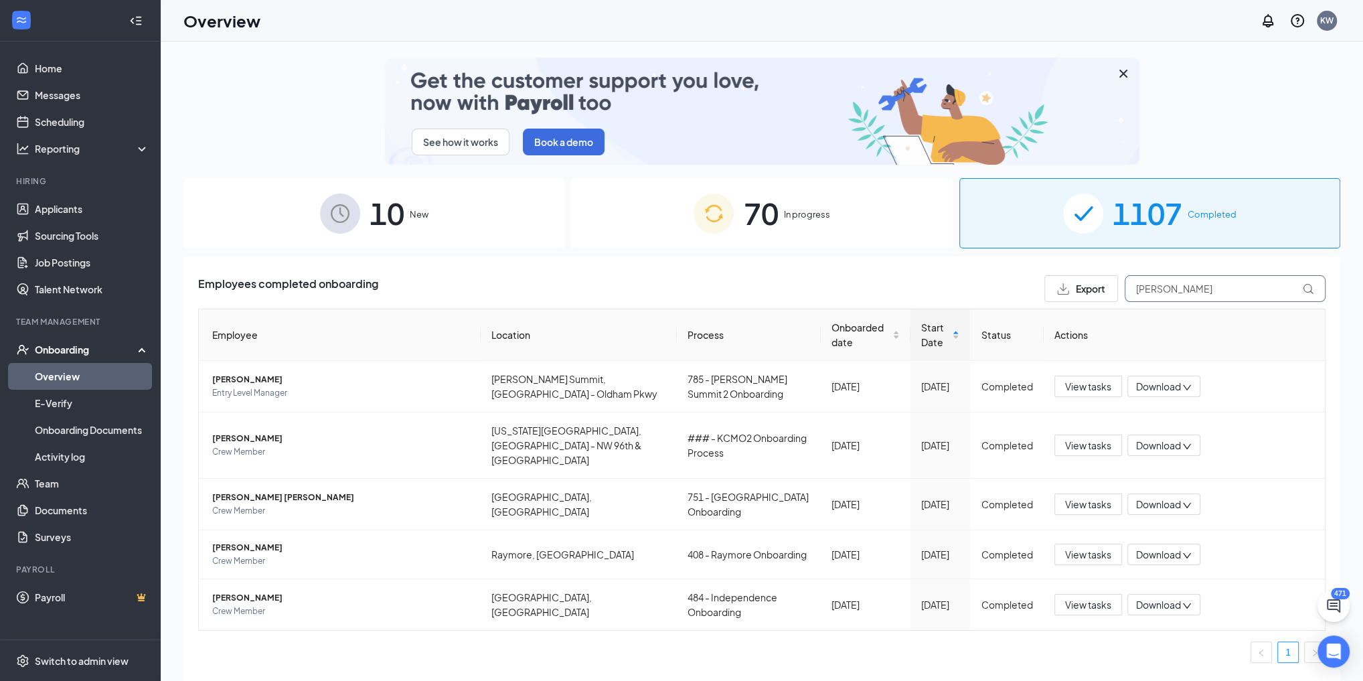
click at [1185, 285] on input "[PERSON_NAME]" at bounding box center [1225, 288] width 201 height 27
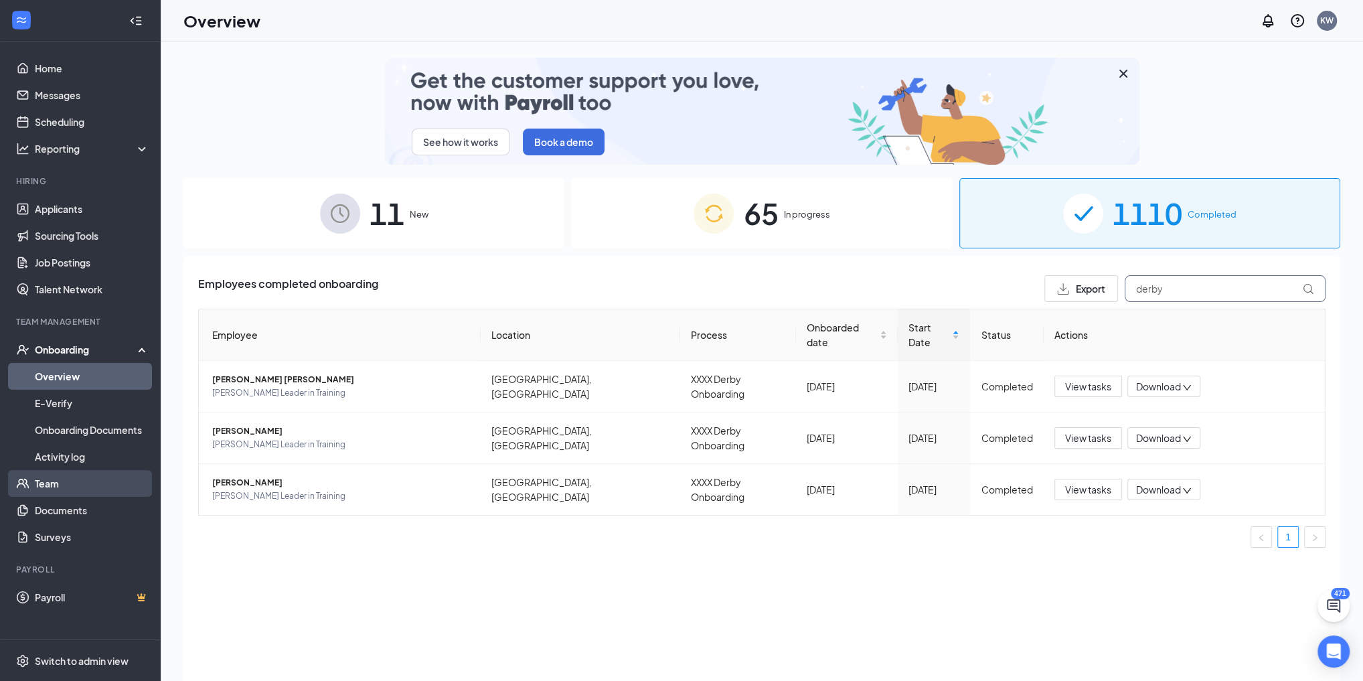
type input "derby"
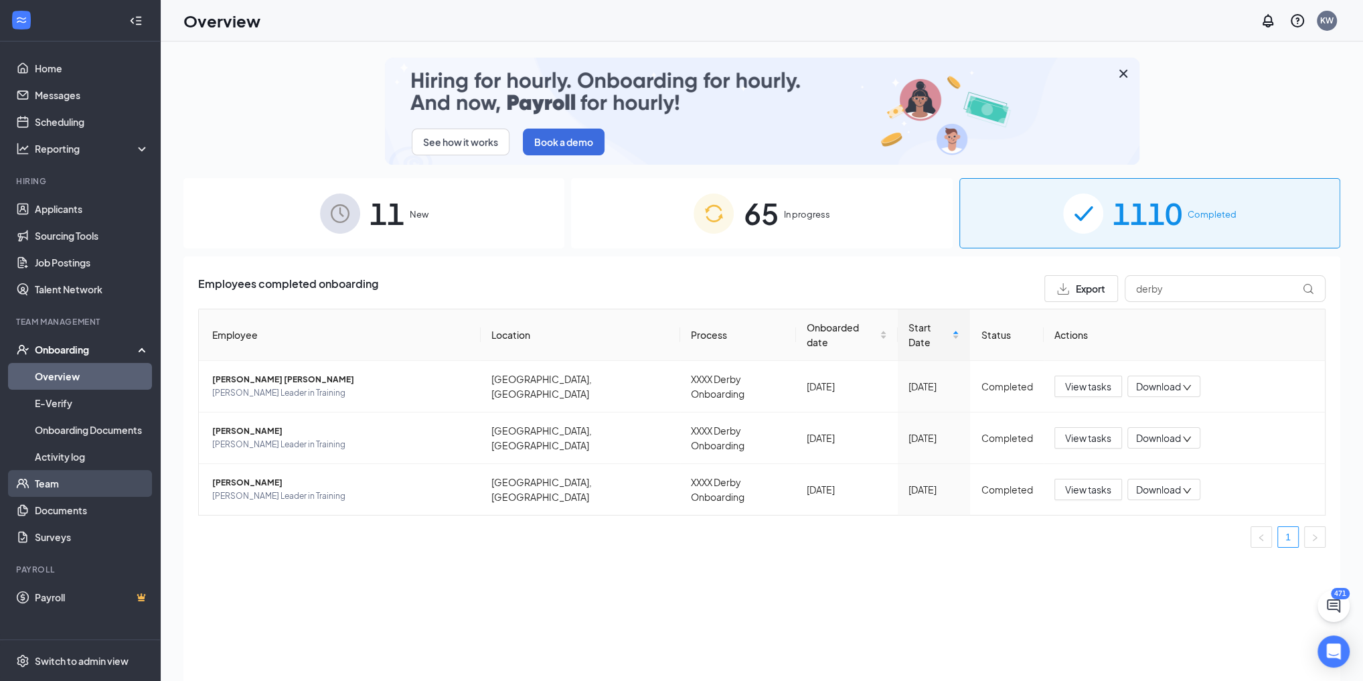
click at [62, 484] on link "Team" at bounding box center [92, 483] width 115 height 27
